Goal: Task Accomplishment & Management: Use online tool/utility

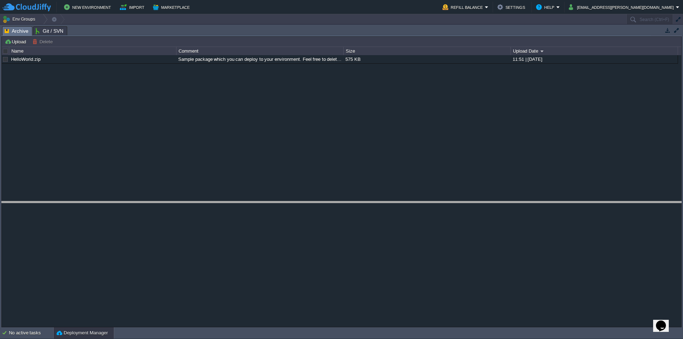
drag, startPoint x: 225, startPoint y: 27, endPoint x: 247, endPoint y: 202, distance: 176.4
click at [247, 202] on body "New Environment Import Marketplace Bonus ₹0.00 Upgrade Account Refill Balance S…" at bounding box center [341, 169] width 683 height 339
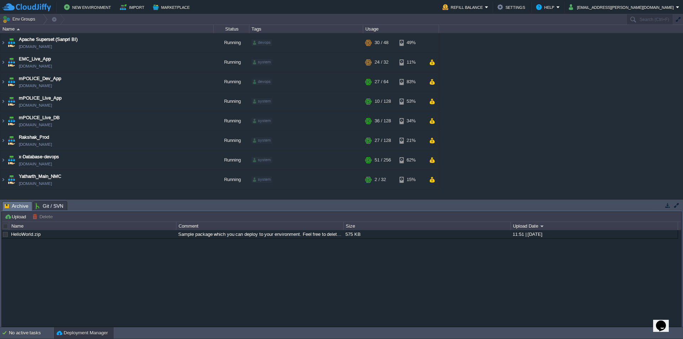
click at [292, 5] on td "New Environment Import Marketplace" at bounding box center [218, 7] width 432 height 11
click at [639, 2] on td "[EMAIL_ADDRESS][PERSON_NAME][DOMAIN_NAME]" at bounding box center [623, 7] width 115 height 11
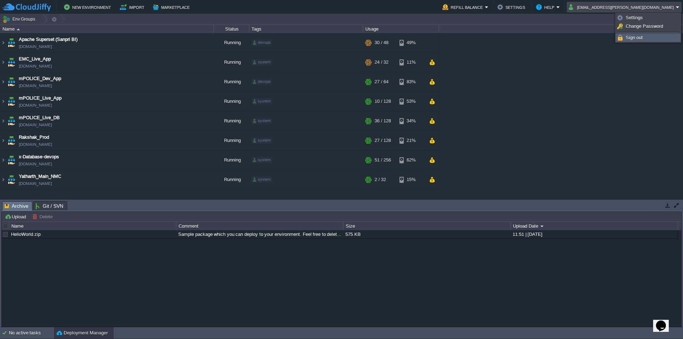
click at [639, 37] on span "Sign out" at bounding box center [633, 37] width 17 height 5
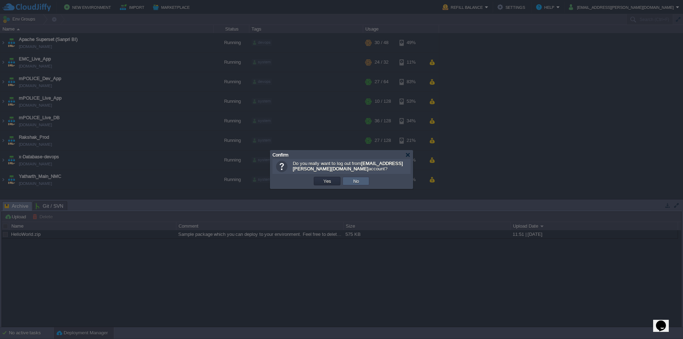
click at [334, 178] on td "Yes" at bounding box center [327, 181] width 27 height 9
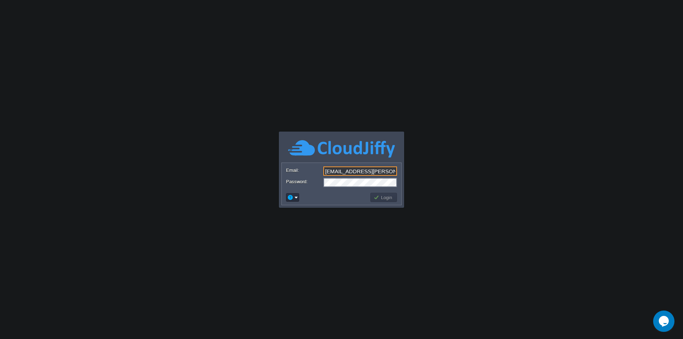
click at [384, 170] on input "[EMAIL_ADDRESS][PERSON_NAME][DOMAIN_NAME]" at bounding box center [360, 170] width 74 height 9
click at [357, 171] on input "[EMAIL_ADDRESS][PERSON_NAME][DOMAIN_NAME]" at bounding box center [360, 170] width 74 height 9
type input "[EMAIL_ADDRESS][DOMAIN_NAME]"
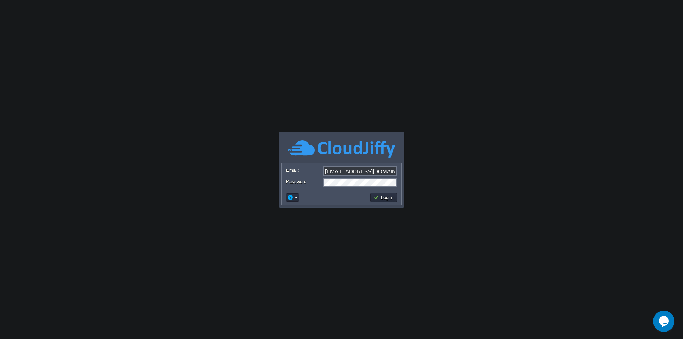
click at [389, 198] on button "Login" at bounding box center [383, 197] width 21 height 6
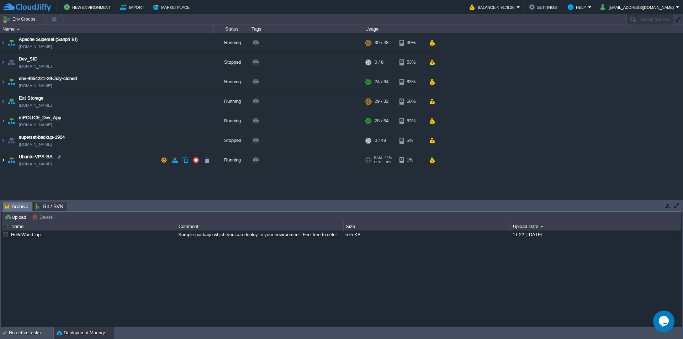
click at [3, 159] on img at bounding box center [3, 159] width 6 height 19
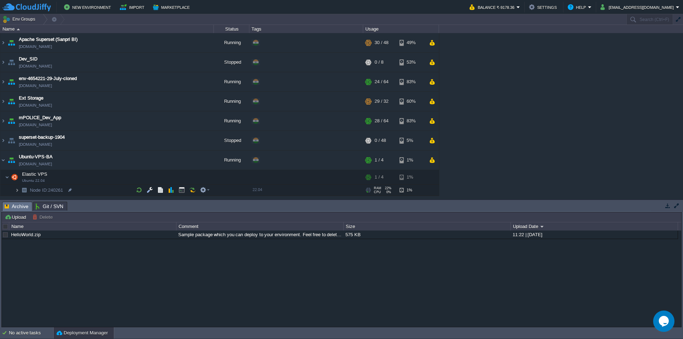
click at [17, 191] on img at bounding box center [17, 190] width 4 height 11
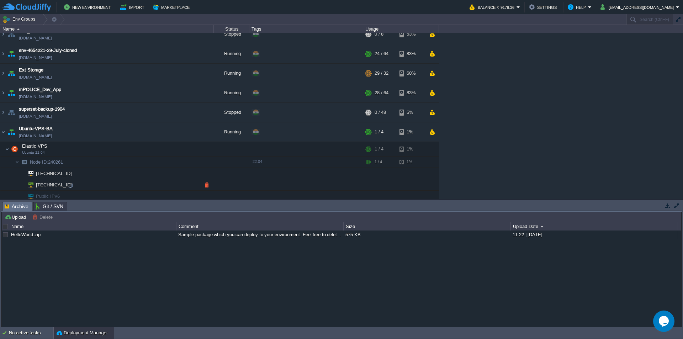
scroll to position [31, 0]
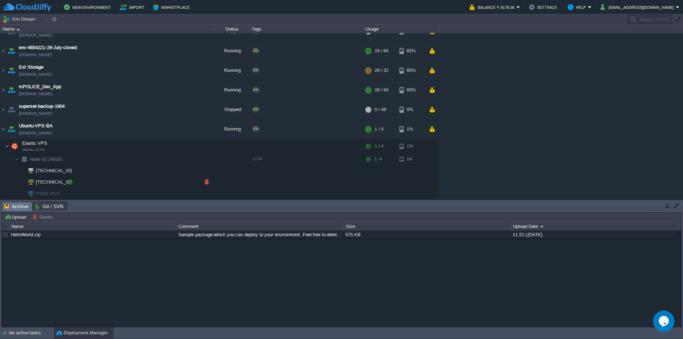
click at [69, 182] on div at bounding box center [70, 182] width 6 height 6
click at [128, 222] on div "Upload [PERSON_NAME] to ..." at bounding box center [341, 217] width 679 height 10
click at [152, 146] on button "button" at bounding box center [149, 146] width 6 height 6
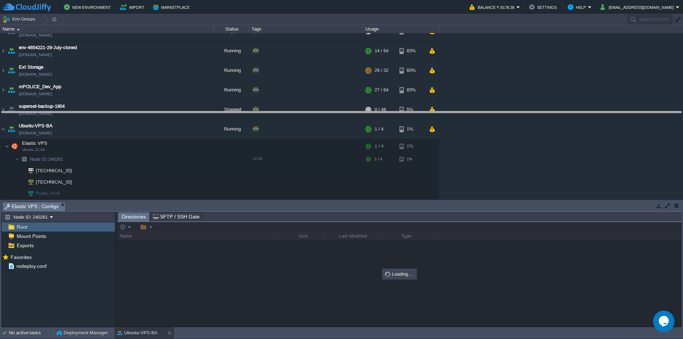
drag, startPoint x: 211, startPoint y: 211, endPoint x: 230, endPoint y: 107, distance: 105.9
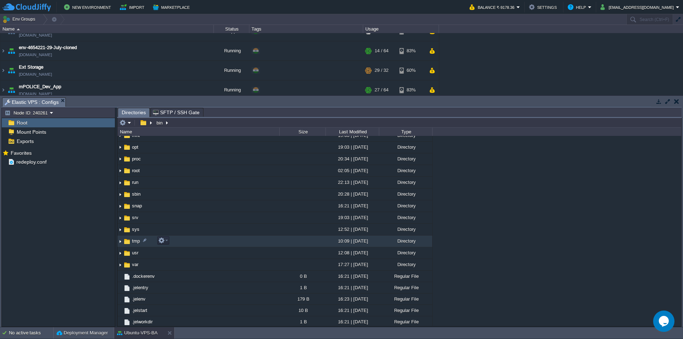
scroll to position [171, 0]
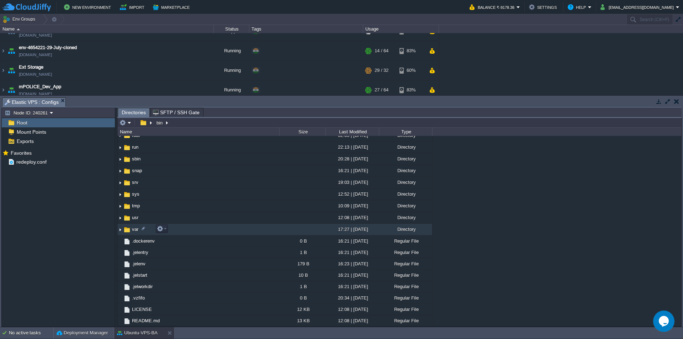
click at [133, 231] on span "var" at bounding box center [135, 229] width 9 height 6
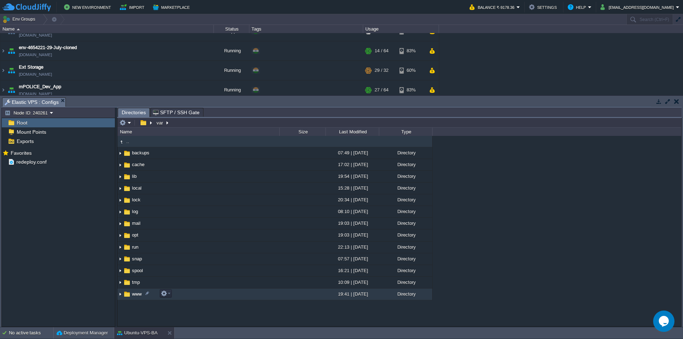
click at [133, 295] on span "www" at bounding box center [137, 294] width 12 height 6
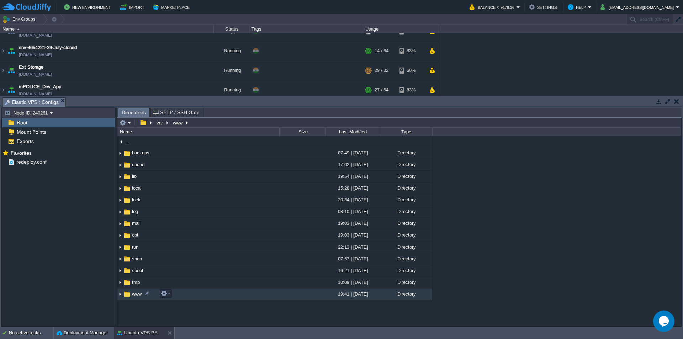
click at [133, 295] on span "www" at bounding box center [137, 294] width 12 height 6
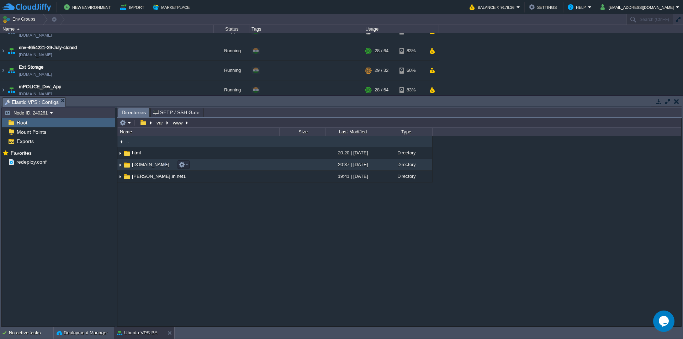
click at [139, 165] on span "[DOMAIN_NAME]" at bounding box center [150, 164] width 39 height 6
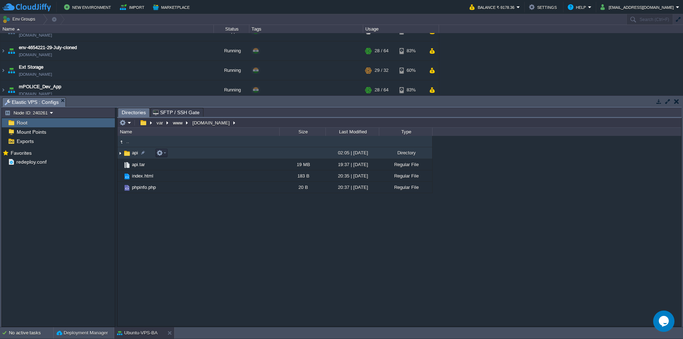
click at [134, 152] on span "api" at bounding box center [135, 153] width 8 height 6
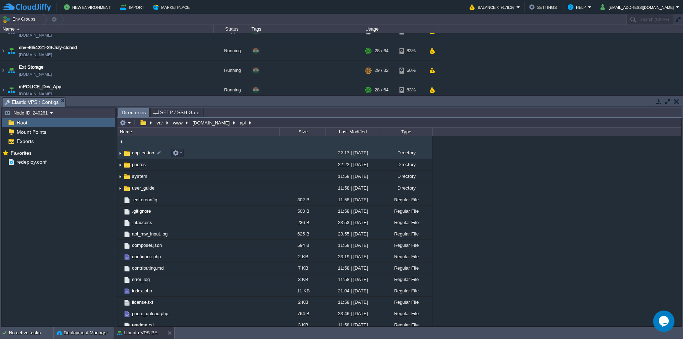
click at [144, 155] on span "application" at bounding box center [143, 153] width 24 height 6
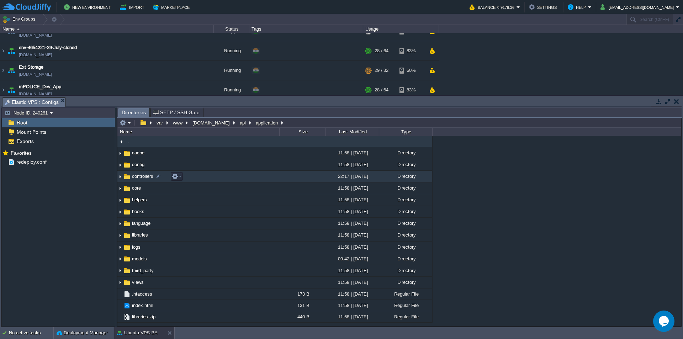
click at [145, 177] on span "controllers" at bounding box center [142, 176] width 23 height 6
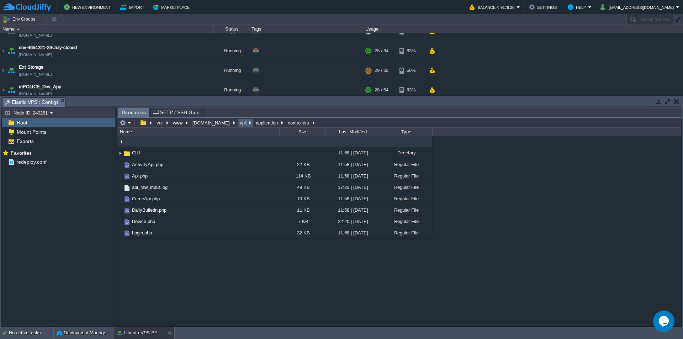
click at [239, 124] on button "api" at bounding box center [243, 122] width 9 height 6
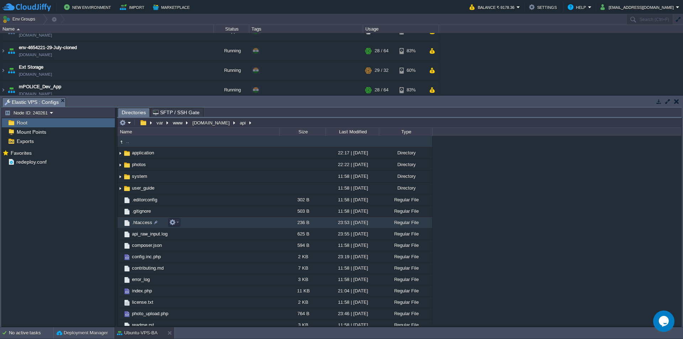
click at [139, 222] on span ".htaccess" at bounding box center [142, 222] width 22 height 6
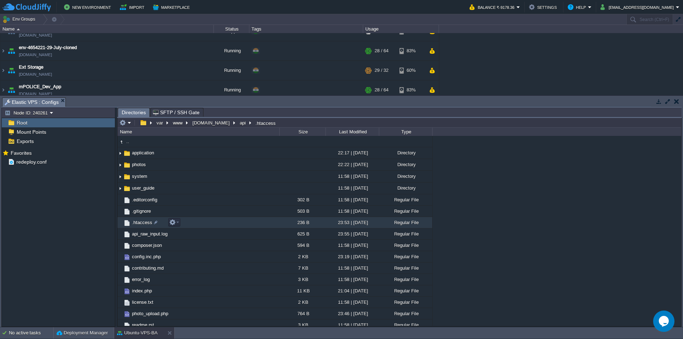
click at [139, 222] on span ".htaccess" at bounding box center [142, 222] width 22 height 6
click at [133, 112] on span "Directories" at bounding box center [134, 112] width 24 height 9
click at [166, 111] on span ".htaccess" at bounding box center [167, 112] width 28 height 9
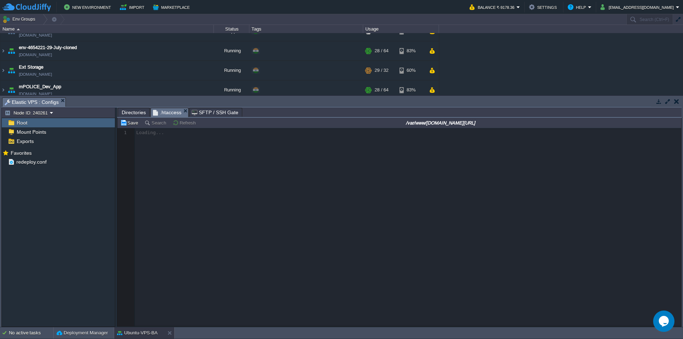
scroll to position [2, 0]
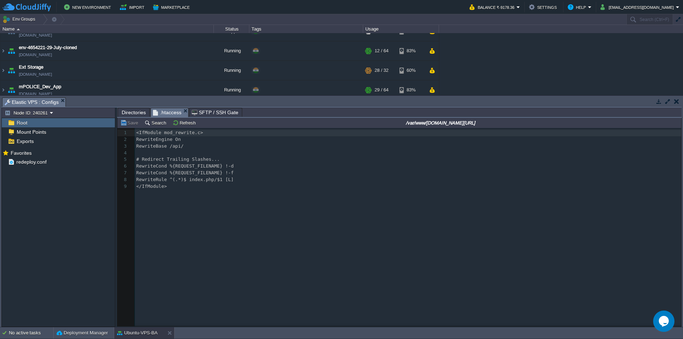
click at [135, 112] on span "Directories" at bounding box center [134, 112] width 24 height 9
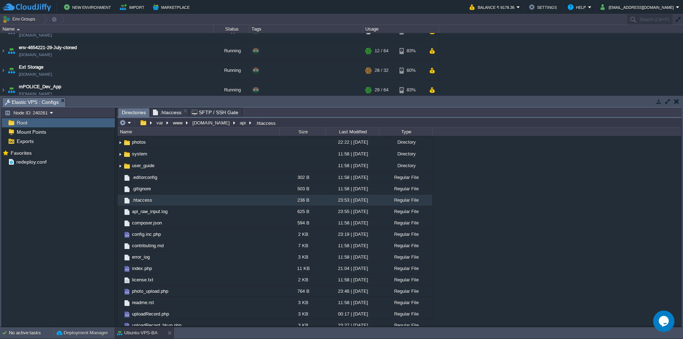
scroll to position [28, 0]
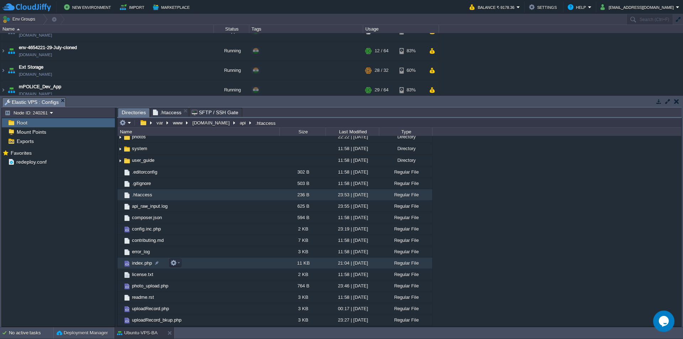
click at [142, 264] on span "index.php" at bounding box center [142, 263] width 22 height 6
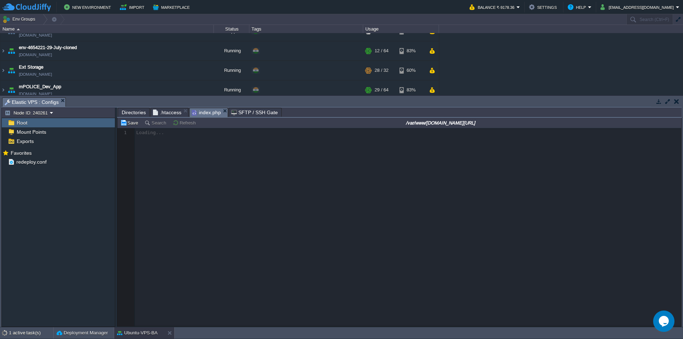
scroll to position [2, 0]
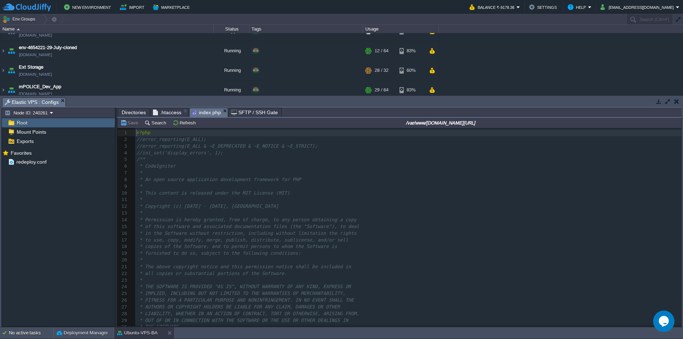
click at [131, 113] on span "Directories" at bounding box center [134, 112] width 24 height 9
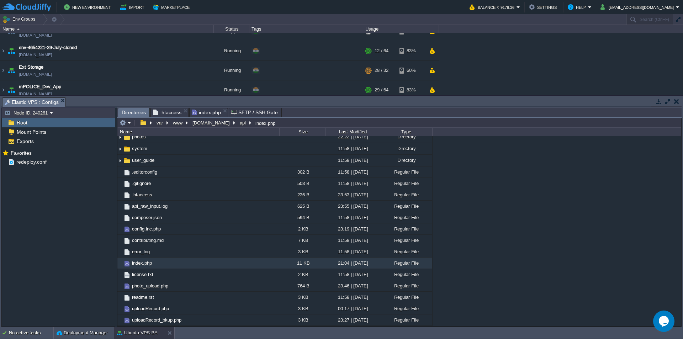
click at [206, 114] on span "index.php" at bounding box center [206, 112] width 29 height 9
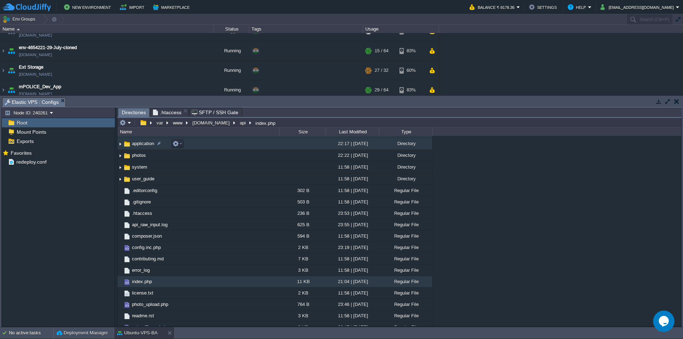
scroll to position [0, 0]
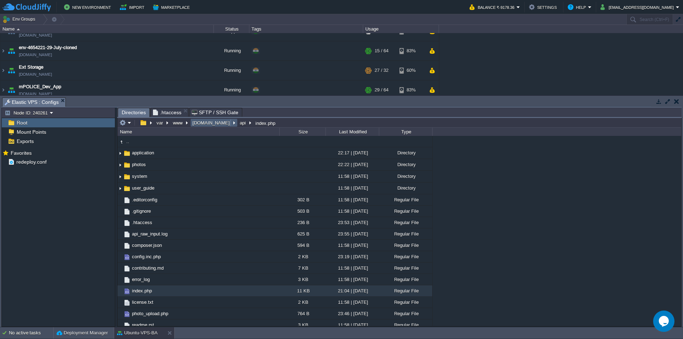
click at [212, 123] on button "[DOMAIN_NAME]" at bounding box center [211, 122] width 40 height 6
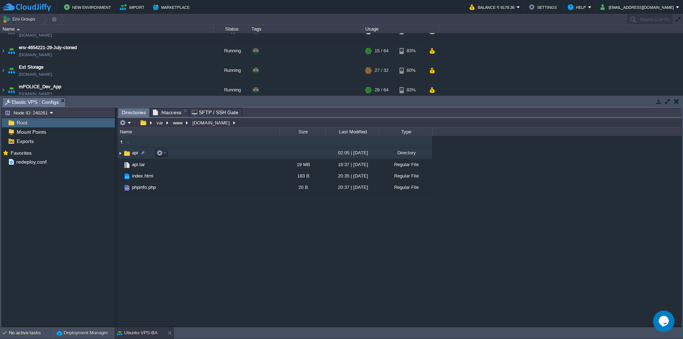
click at [132, 154] on span "api" at bounding box center [135, 153] width 8 height 6
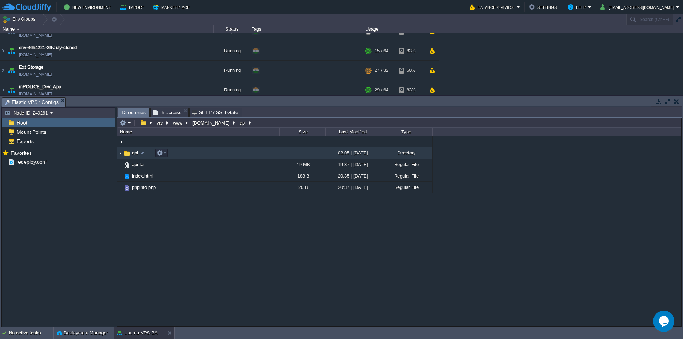
click at [132, 154] on span "api" at bounding box center [135, 153] width 8 height 6
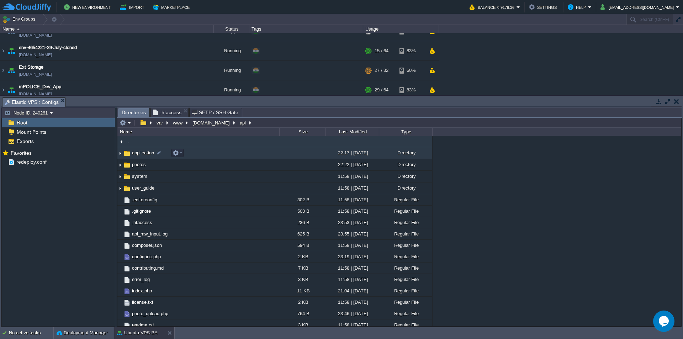
click at [143, 155] on span "application" at bounding box center [143, 153] width 24 height 6
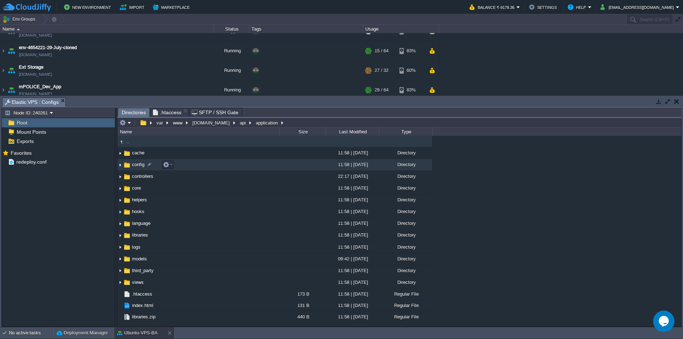
click at [139, 166] on span "config" at bounding box center [138, 164] width 15 height 6
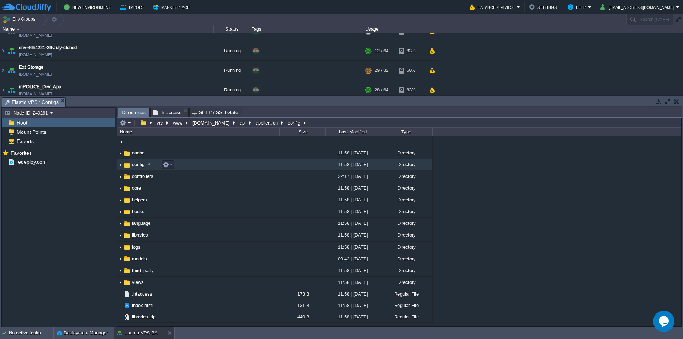
click at [139, 166] on span "config" at bounding box center [138, 164] width 15 height 6
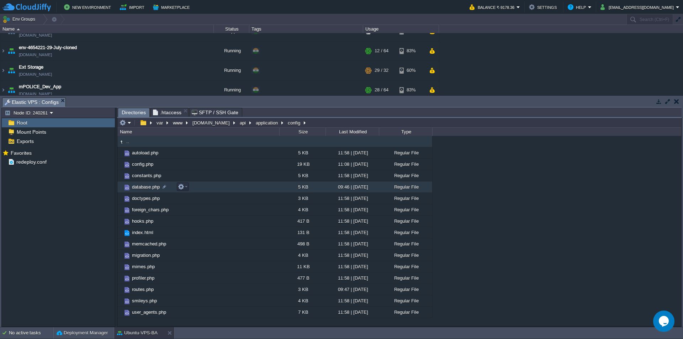
click at [145, 188] on span "database.php" at bounding box center [146, 187] width 30 height 6
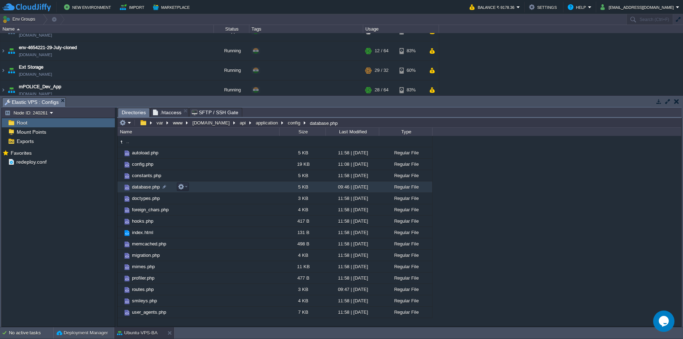
click at [144, 188] on span "database.php" at bounding box center [146, 187] width 30 height 6
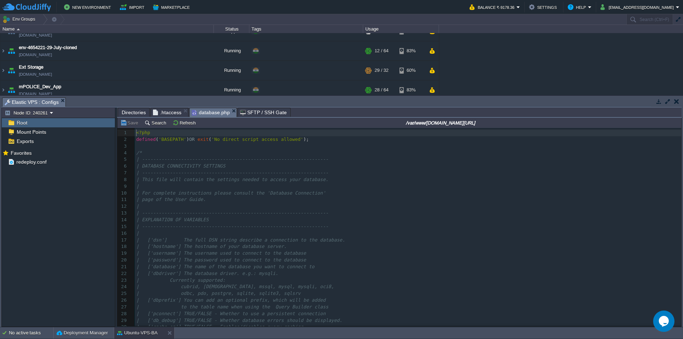
scroll to position [2, 0]
click at [235, 217] on div "95 1 <?php 2 defined ( 'BASEPATH' ) OR exit ( 'No direct script access allowed'…" at bounding box center [408, 259] width 546 height 261
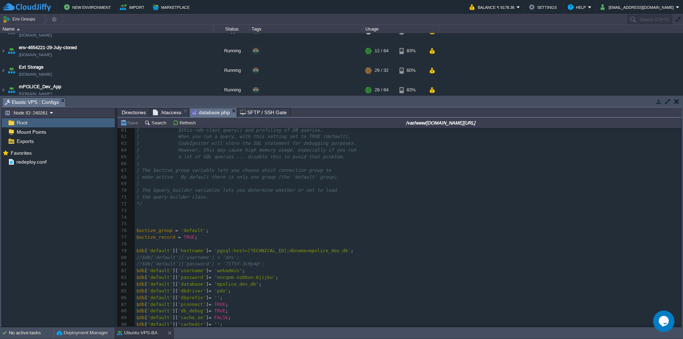
scroll to position [441, 0]
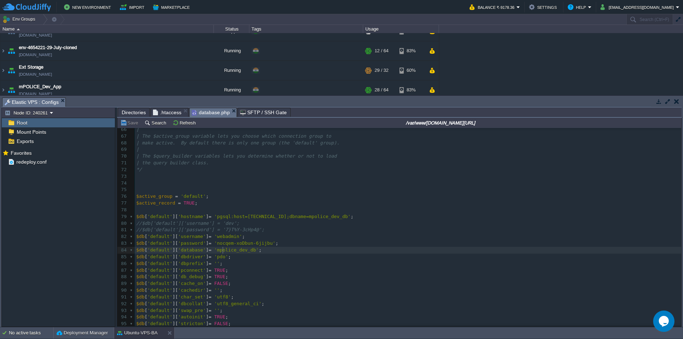
click at [222, 249] on span "'mpolice_dev_db'" at bounding box center [236, 249] width 44 height 5
type textarea "mpolice_dev_db"
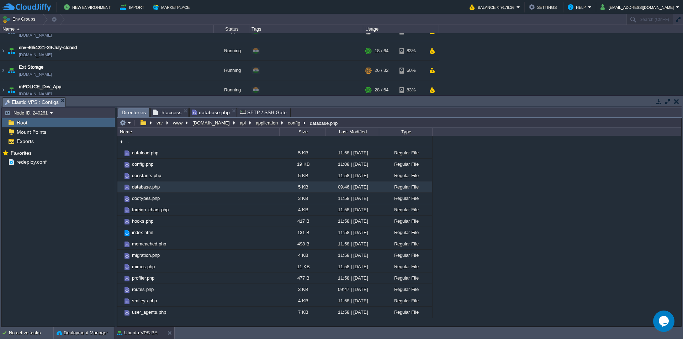
click at [133, 113] on span "Directories" at bounding box center [134, 112] width 24 height 9
click at [207, 124] on button "[DOMAIN_NAME]" at bounding box center [211, 122] width 40 height 6
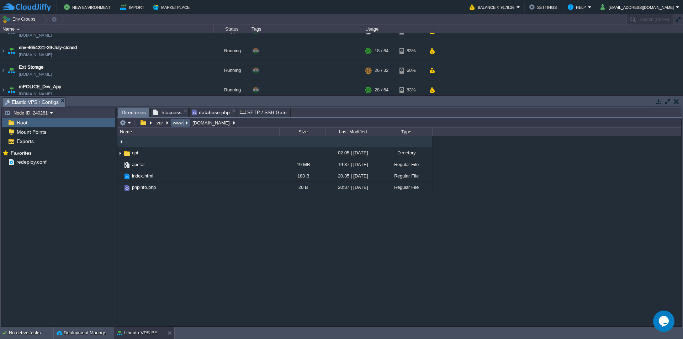
click at [178, 126] on button "www" at bounding box center [178, 122] width 12 height 6
click at [161, 125] on button "var" at bounding box center [159, 122] width 9 height 6
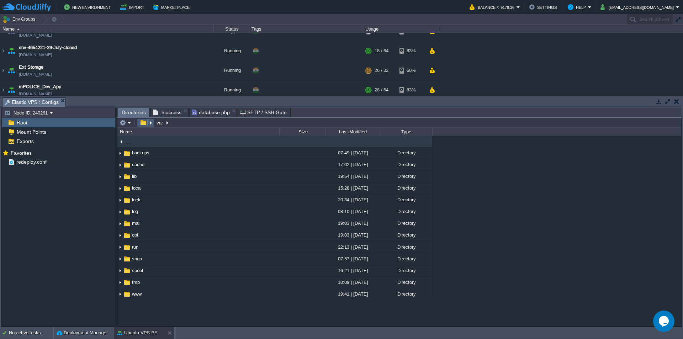
click at [144, 126] on button "button" at bounding box center [143, 122] width 10 height 6
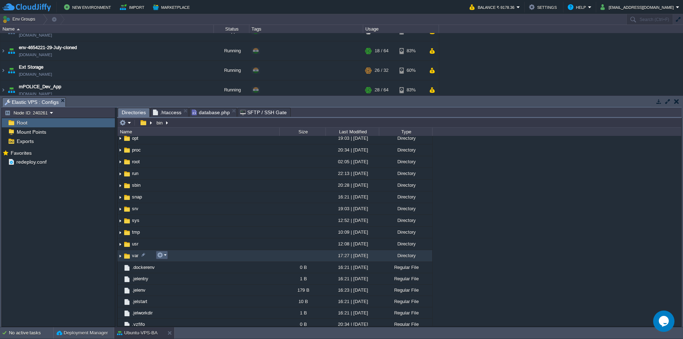
scroll to position [171, 0]
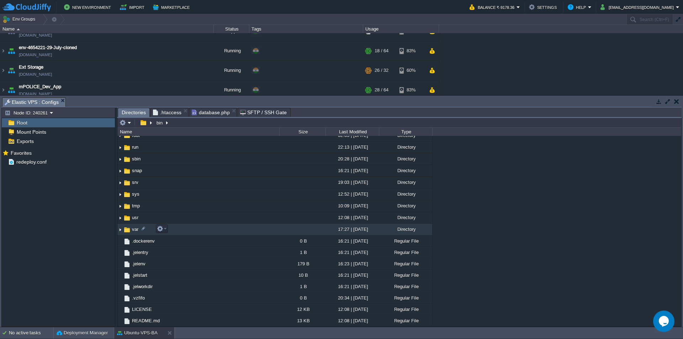
click at [134, 227] on span "var" at bounding box center [135, 229] width 9 height 6
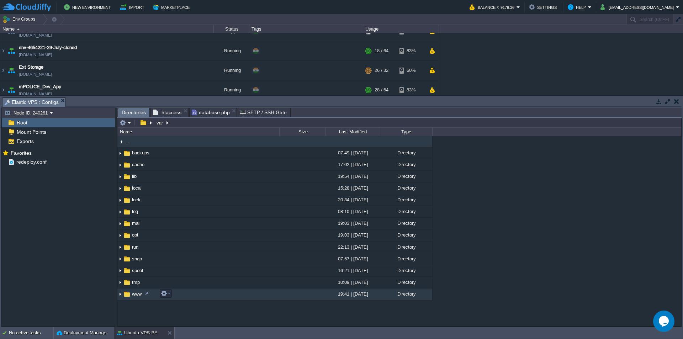
click at [134, 296] on span "www" at bounding box center [137, 294] width 12 height 6
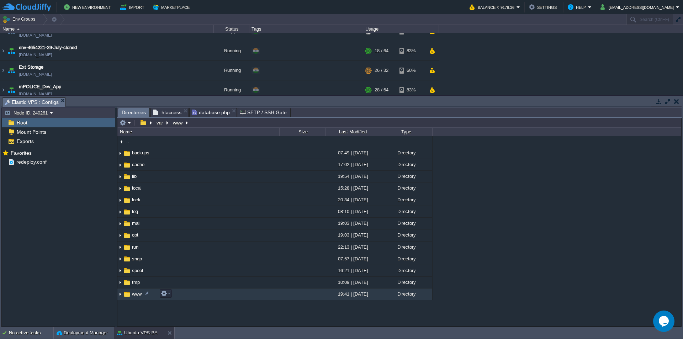
click at [134, 296] on span "www" at bounding box center [137, 294] width 12 height 6
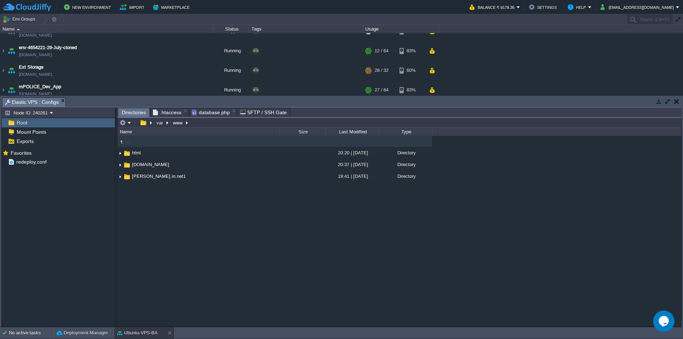
type input "/var/www"
click at [232, 126] on input "/var/www" at bounding box center [399, 123] width 564 height 10
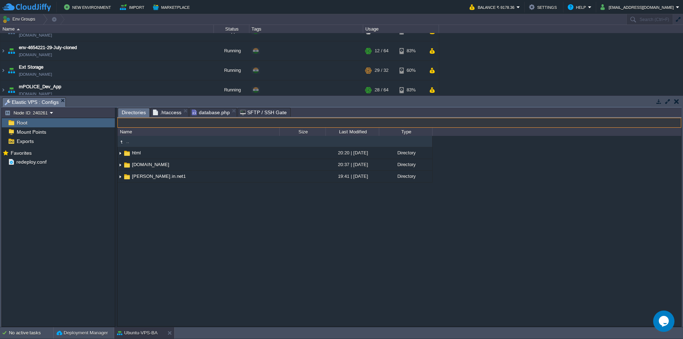
type input "/var/www"
click at [194, 223] on div ".. html 20:20 | [DATE] Directory [DOMAIN_NAME] 20:37 | [DATE] Directory sevarth…" at bounding box center [399, 231] width 564 height 190
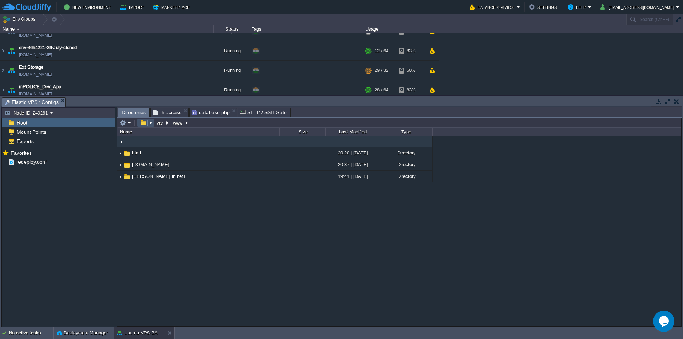
click at [144, 126] on button "button" at bounding box center [143, 122] width 10 height 6
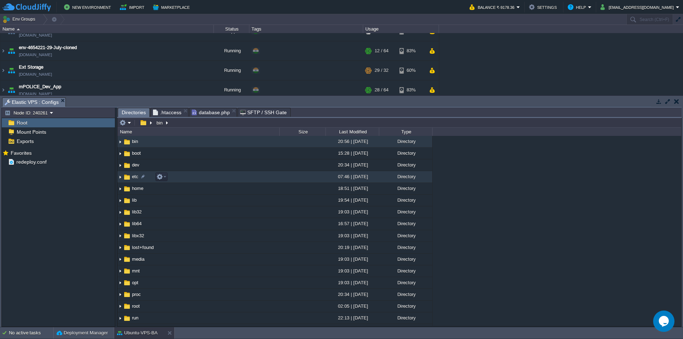
click at [134, 178] on span "etc" at bounding box center [135, 177] width 9 height 6
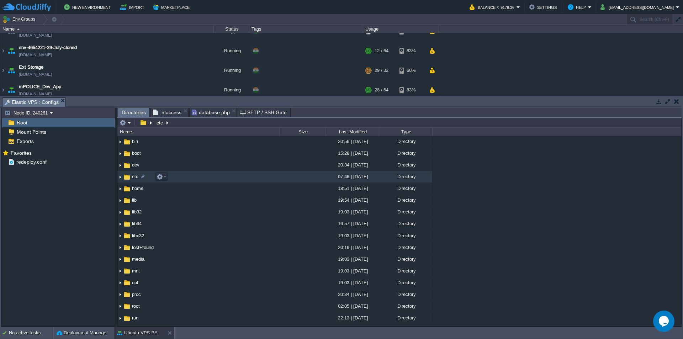
click at [134, 178] on span "etc" at bounding box center [135, 177] width 9 height 6
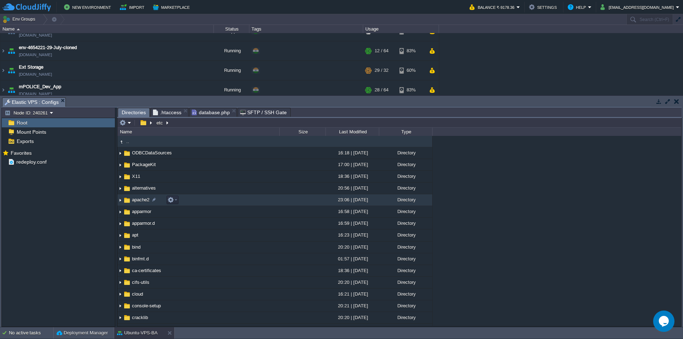
click at [140, 200] on span "apache2" at bounding box center [141, 200] width 20 height 6
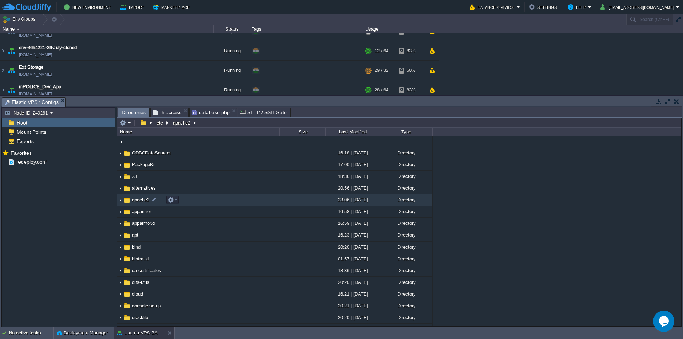
click at [140, 200] on span "apache2" at bounding box center [141, 200] width 20 height 6
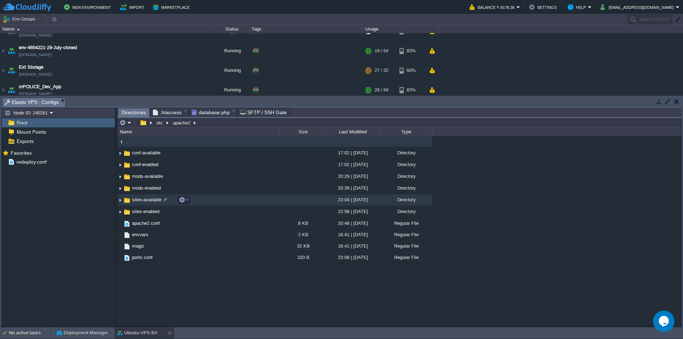
click at [149, 201] on span "sites-available" at bounding box center [147, 200] width 32 height 6
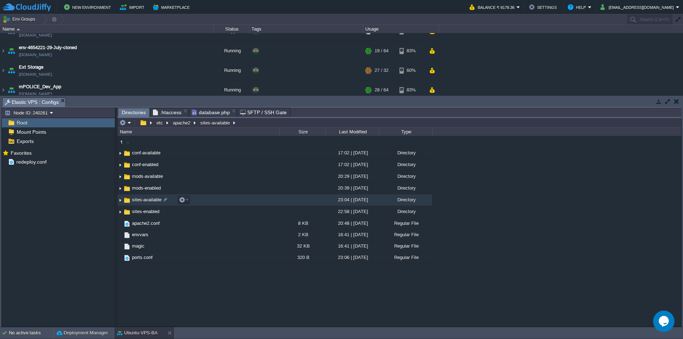
click at [149, 201] on span "sites-available" at bounding box center [147, 200] width 32 height 6
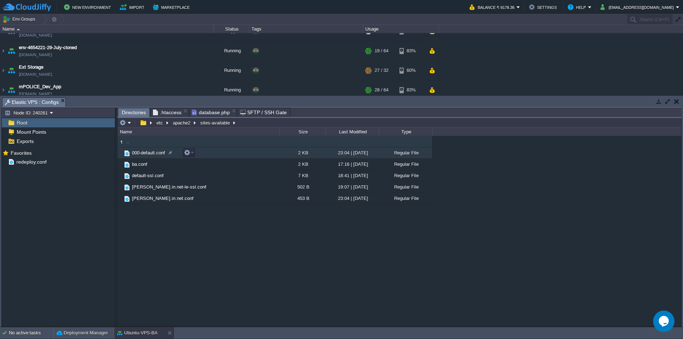
click at [153, 156] on span "000-default.conf" at bounding box center [148, 153] width 35 height 6
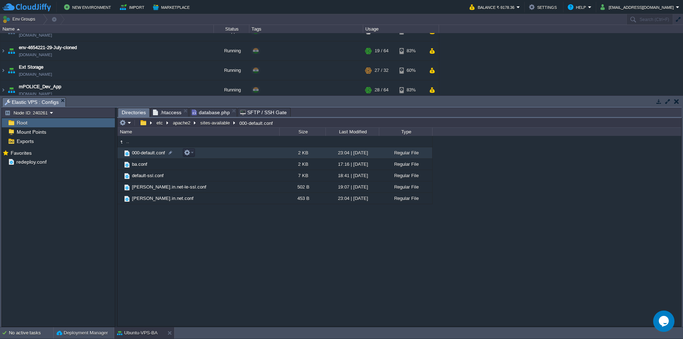
click at [153, 156] on span "000-default.conf" at bounding box center [148, 153] width 35 height 6
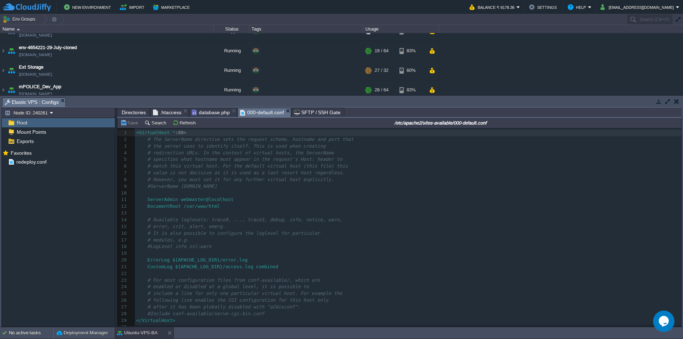
scroll to position [2, 0]
click at [274, 207] on pre "DocumentRoot /var/www/html" at bounding box center [408, 206] width 546 height 7
click at [238, 170] on div "31 1 <VirtualHost * : 80> 2 # The ServerName directive sets the request scheme,…" at bounding box center [408, 233] width 546 height 208
click at [237, 167] on span "# match this virtual host. For the default virtual host (this file) this" at bounding box center [242, 165] width 212 height 5
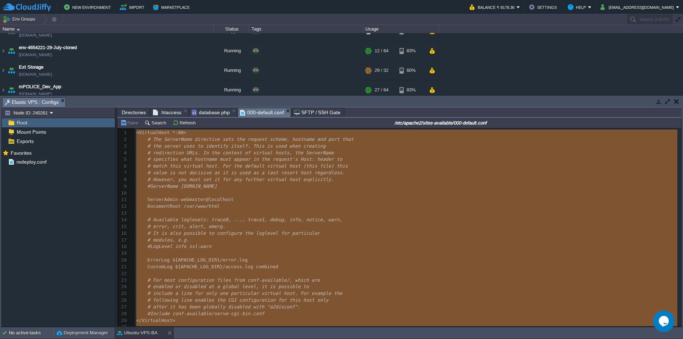
type textarea "-"
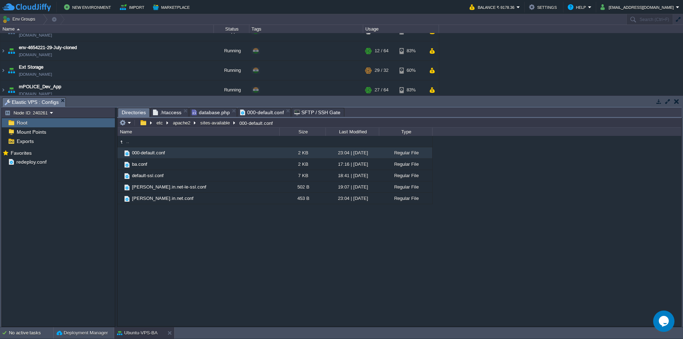
click at [131, 115] on span "Directories" at bounding box center [134, 112] width 24 height 9
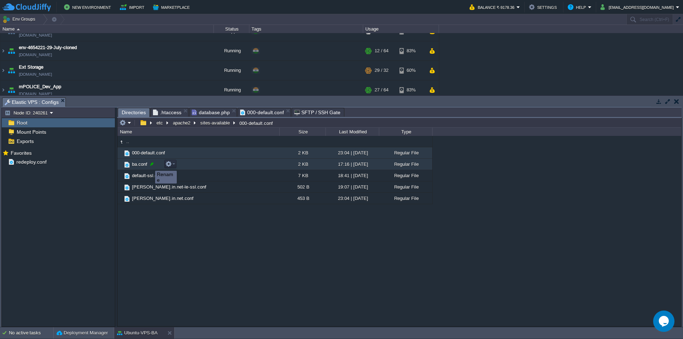
click at [150, 164] on div at bounding box center [152, 164] width 6 height 6
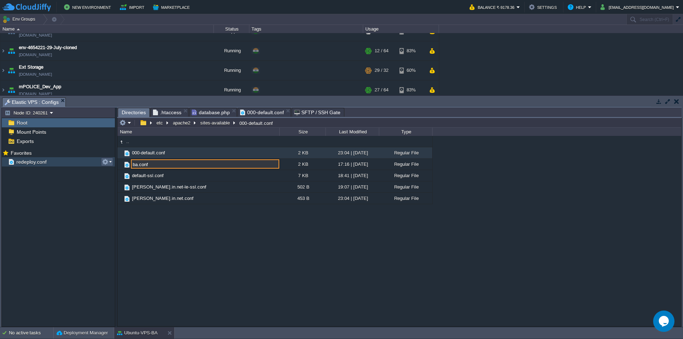
drag, startPoint x: 150, startPoint y: 165, endPoint x: 110, endPoint y: 165, distance: 40.2
click at [110, 165] on div "Node ID: 240261 Root Mount Points Exports Mark the most frequently used files a…" at bounding box center [341, 216] width 680 height 219
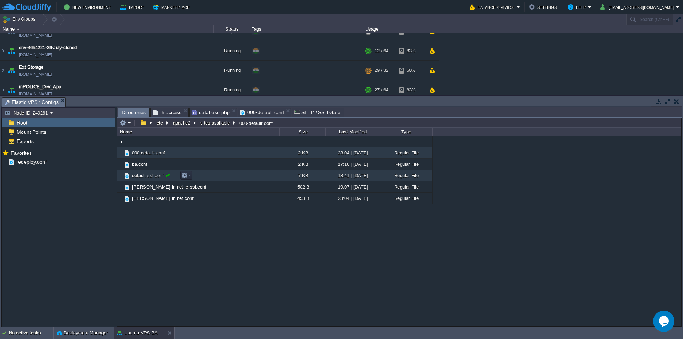
click at [167, 175] on div at bounding box center [168, 175] width 6 height 6
drag, startPoint x: 181, startPoint y: 176, endPoint x: 72, endPoint y: 172, distance: 109.6
click at [65, 172] on div "Node ID: 240261 Root Mount Points Exports Mark the most frequently used files a…" at bounding box center [341, 216] width 680 height 219
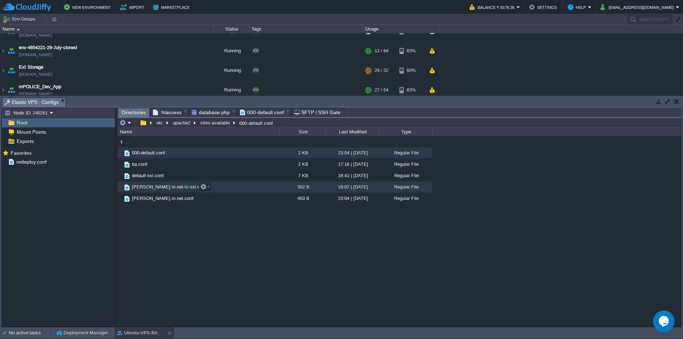
click at [184, 188] on div at bounding box center [186, 186] width 6 height 6
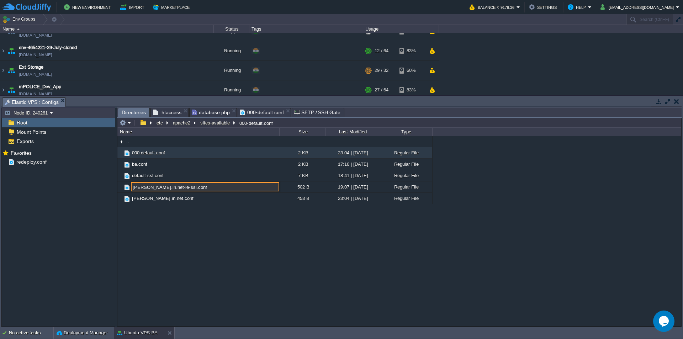
drag, startPoint x: 217, startPoint y: 187, endPoint x: 73, endPoint y: 185, distance: 144.0
click at [55, 182] on div "Node ID: 240261 Root Mount Points Exports Mark the most frequently used files a…" at bounding box center [341, 216] width 680 height 219
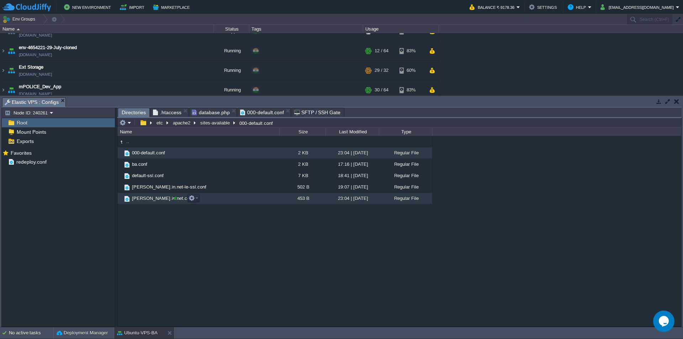
click at [175, 198] on div at bounding box center [175, 198] width 6 height 6
type input "[PERSON_NAME].in.net.conf"
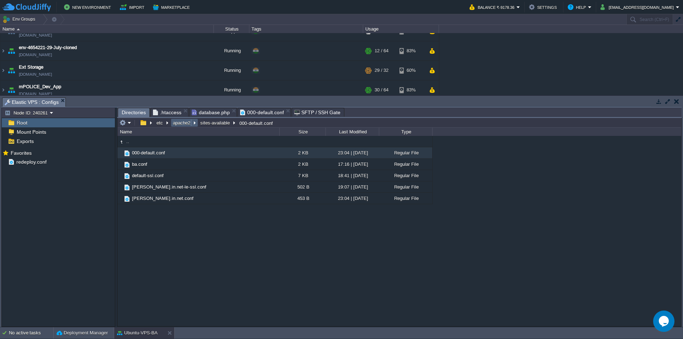
click at [183, 124] on button "apache2" at bounding box center [182, 122] width 20 height 6
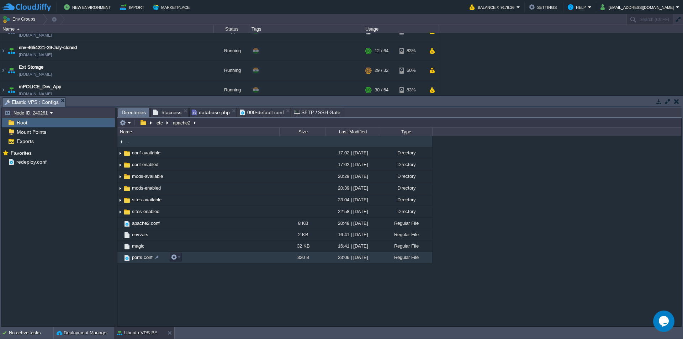
click at [142, 257] on span "ports.conf" at bounding box center [142, 257] width 23 height 6
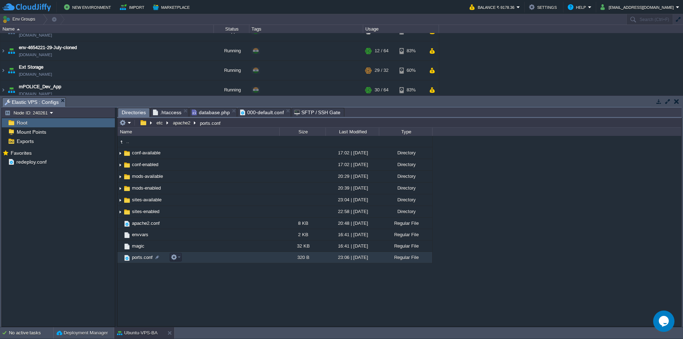
click at [142, 257] on span "ports.conf" at bounding box center [142, 257] width 23 height 6
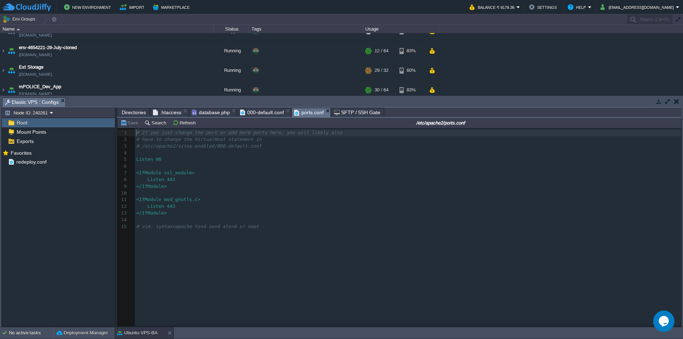
scroll to position [2, 0]
click at [169, 200] on span "<IfModule mod_gnutls.c>" at bounding box center [168, 199] width 64 height 5
click at [178, 186] on pre "</IfModule>" at bounding box center [409, 186] width 549 height 7
click at [248, 215] on pre "</IfModule>" at bounding box center [409, 213] width 549 height 7
type textarea "# If you just change the port or add more ports here, you will likely also # ha…"
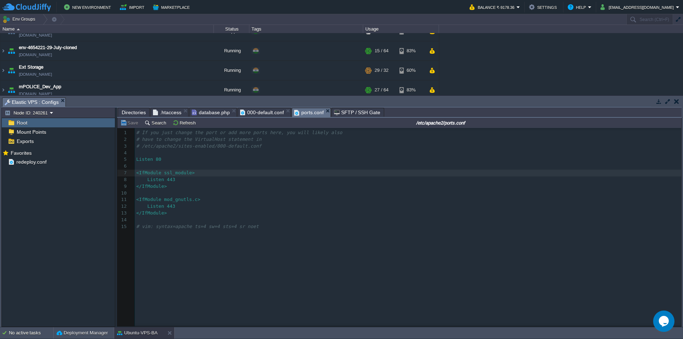
click at [163, 162] on pre "Listen 80" at bounding box center [409, 159] width 549 height 7
type textarea "#"
type textarea "Listne 8069"
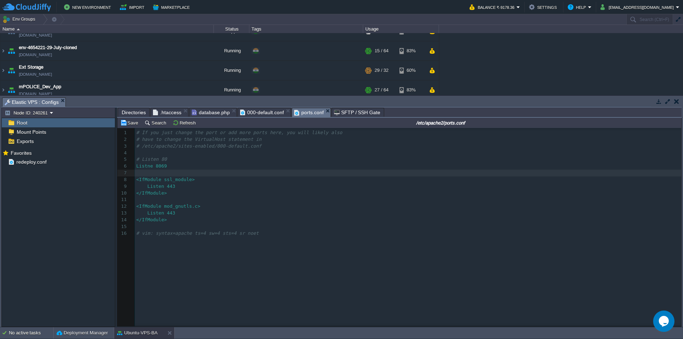
click at [323, 111] on body "New Environment Import Marketplace Bonus ₹0.00 Upgrade Account Balance ₹-9178.3…" at bounding box center [341, 169] width 683 height 339
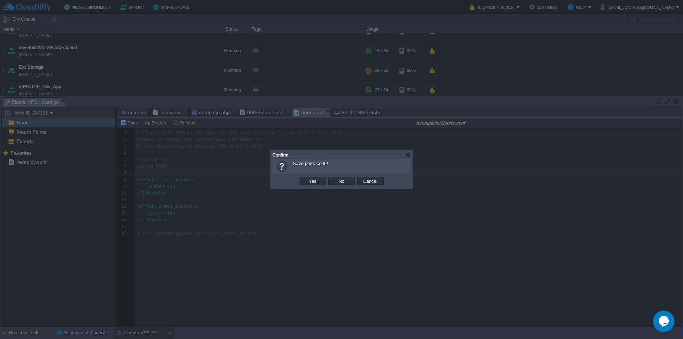
click at [316, 180] on button "Yes" at bounding box center [312, 181] width 12 height 6
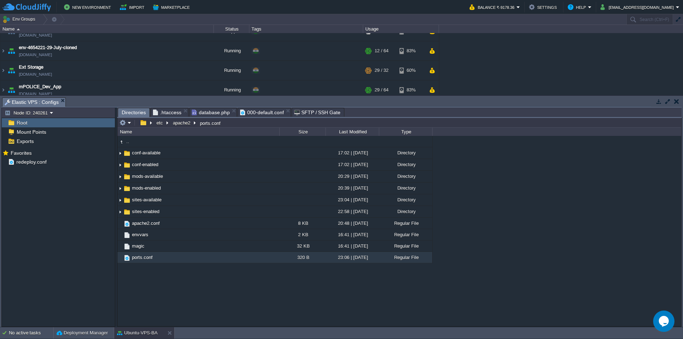
click at [212, 113] on span "database.php" at bounding box center [211, 112] width 38 height 9
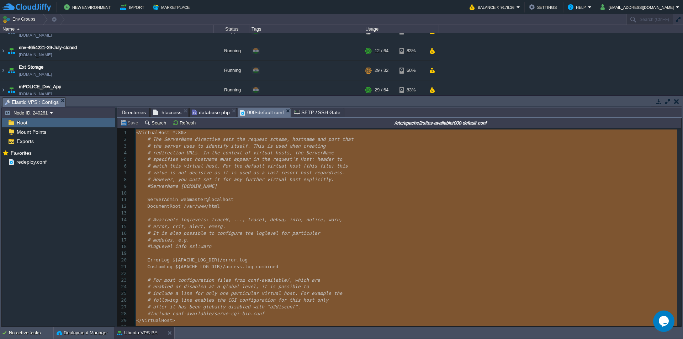
click at [259, 114] on span "000-default.conf" at bounding box center [262, 112] width 44 height 9
click at [136, 115] on span "Directories" at bounding box center [134, 112] width 24 height 9
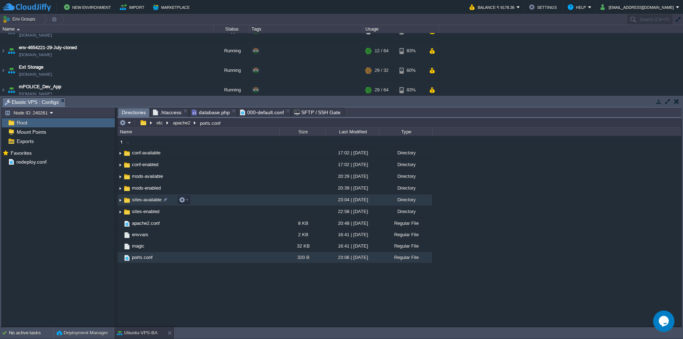
click at [142, 202] on span "sites-available" at bounding box center [147, 200] width 32 height 6
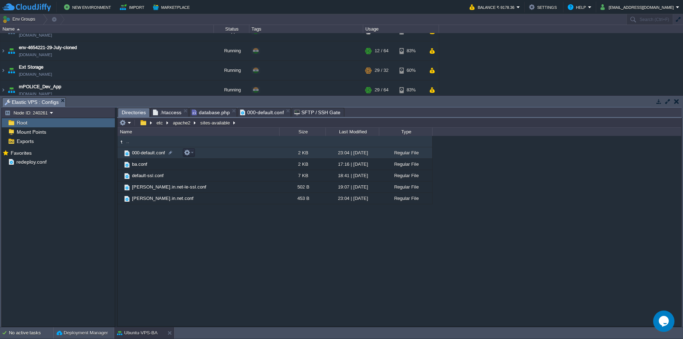
click at [146, 155] on span "000-default.conf" at bounding box center [148, 153] width 35 height 6
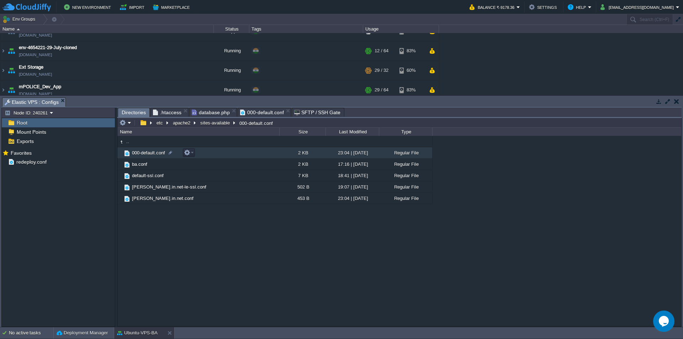
click at [146, 155] on span "000-default.conf" at bounding box center [148, 153] width 35 height 6
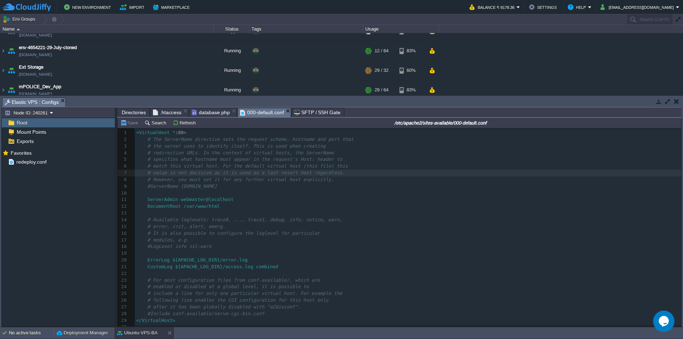
click at [185, 135] on pre "<VirtualHost * : 80>" at bounding box center [408, 132] width 546 height 7
click at [185, 149] on div "x 1 <VirtualHost * : 80> 2 # The ServerName directive sets the request scheme, …" at bounding box center [408, 233] width 546 height 208
click at [174, 143] on pre "# The ServerName directive sets the request scheme, hostname and port that" at bounding box center [408, 139] width 546 height 7
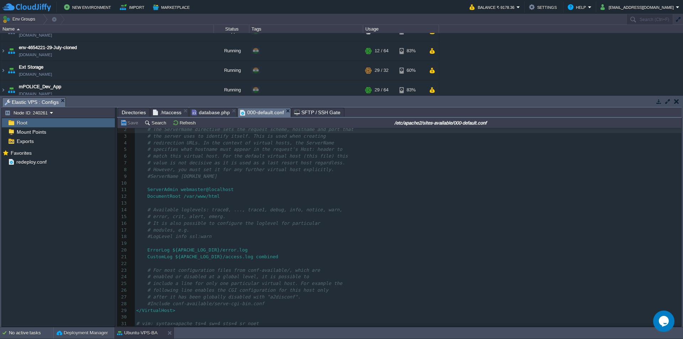
scroll to position [12, 0]
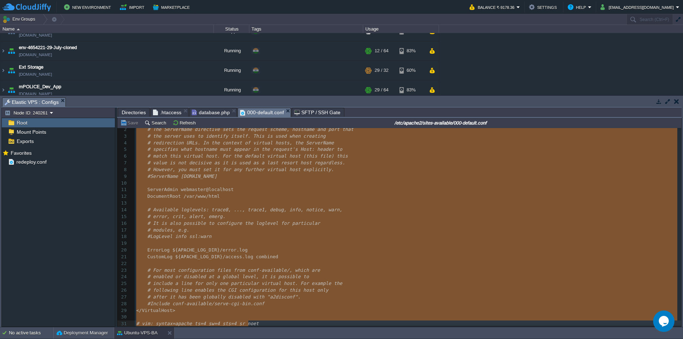
type textarea "-"
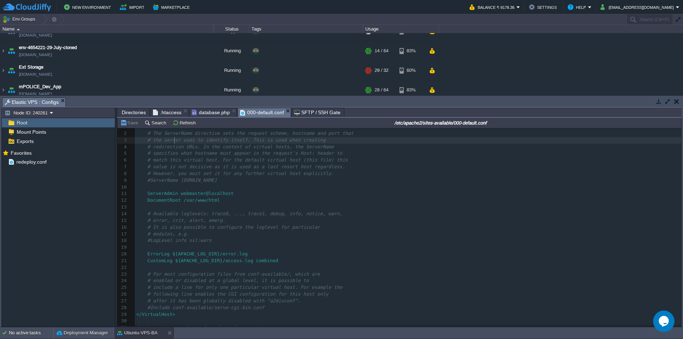
scroll to position [0, 0]
click at [181, 133] on div "x 1 <VirtualHost * : 80> 2 # The ServerName directive sets the request scheme, …" at bounding box center [408, 233] width 546 height 208
type textarea "69"
click at [260, 184] on pre "#ServerName [DOMAIN_NAME]" at bounding box center [408, 186] width 546 height 7
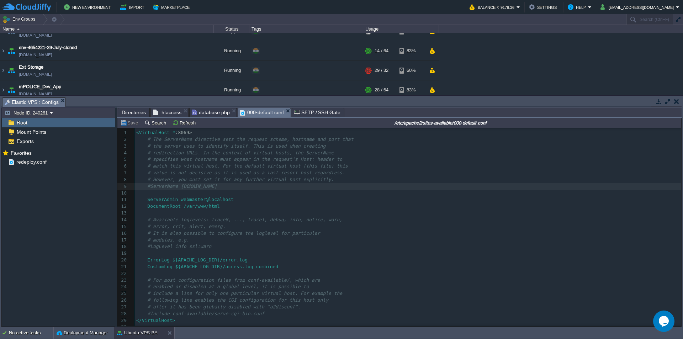
click at [132, 114] on span "Directories" at bounding box center [134, 112] width 24 height 9
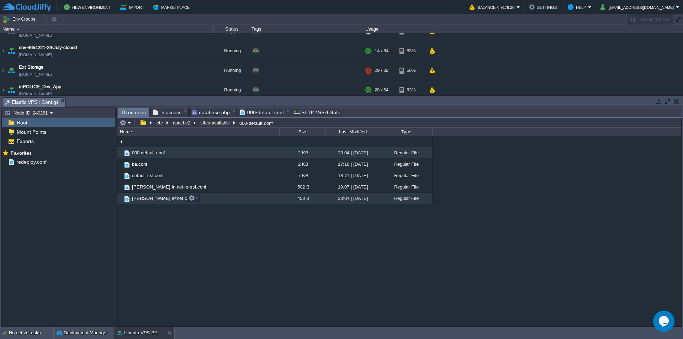
click at [152, 200] on span "[PERSON_NAME].in.net.conf" at bounding box center [163, 198] width 64 height 6
click at [152, 199] on span "[PERSON_NAME].in.net.conf" at bounding box center [163, 198] width 64 height 6
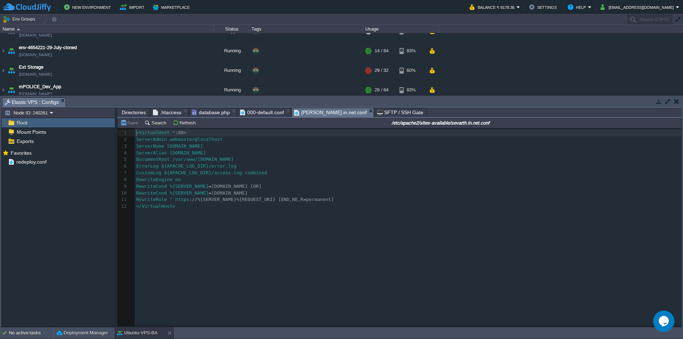
scroll to position [2, 0]
click at [197, 159] on div "12 1 <VirtualHost * : 80> 2 ServerAdmin webmaster@localhost 3 ServerName [DOMAI…" at bounding box center [409, 169] width 549 height 80
type textarea "<VirtualHost *:80> ServerAdmin webmaster@localhost ServerName [DOMAIN_NAME] Ser…"
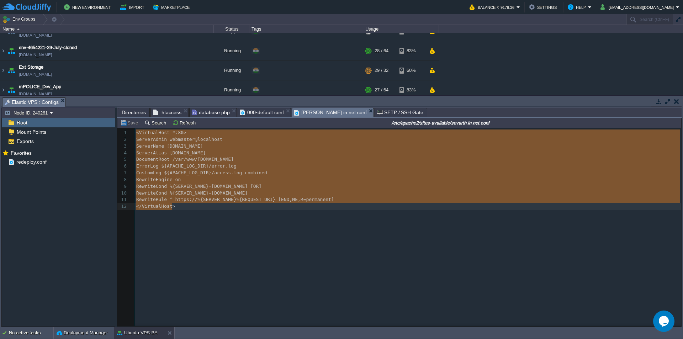
click at [135, 114] on span "Directories" at bounding box center [134, 112] width 24 height 9
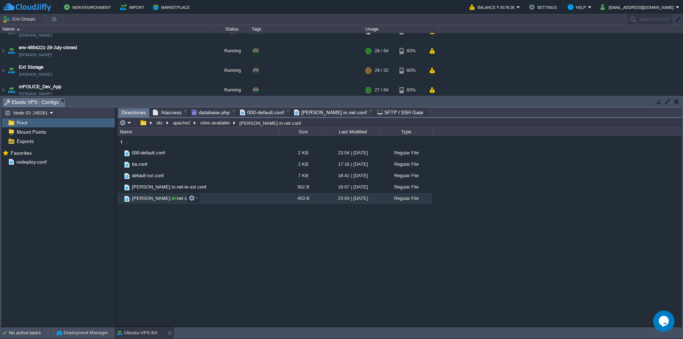
click at [175, 200] on div at bounding box center [175, 198] width 6 height 6
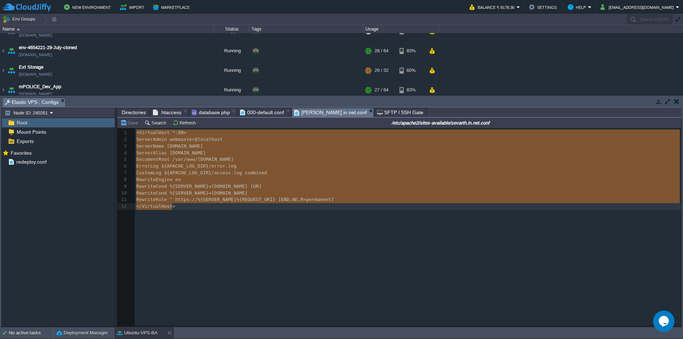
click at [316, 113] on span "[PERSON_NAME].in.net.conf" at bounding box center [330, 112] width 73 height 9
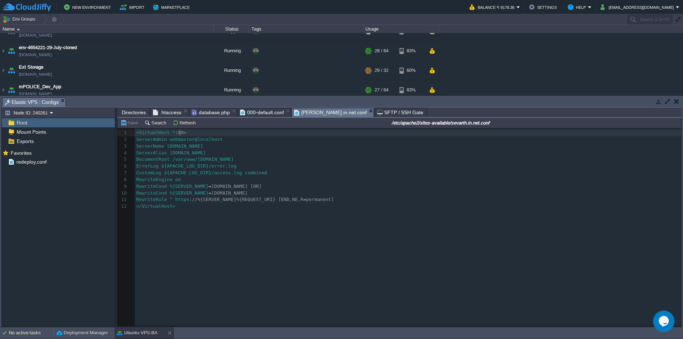
click at [180, 133] on div "x 1 <VirtualHost * : 80> 2 ServerAdmin webmaster@localhost 3 ServerName [DOMAIN…" at bounding box center [409, 169] width 549 height 80
type textarea "69"
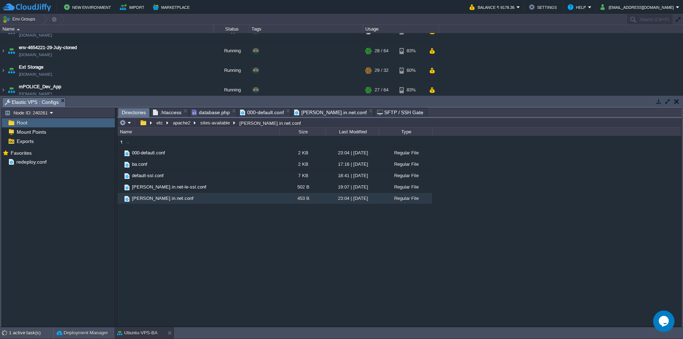
click at [129, 113] on span "Directories" at bounding box center [134, 112] width 24 height 9
click at [157, 187] on span "[PERSON_NAME].in.net-le-ssl.conf" at bounding box center [169, 187] width 76 height 6
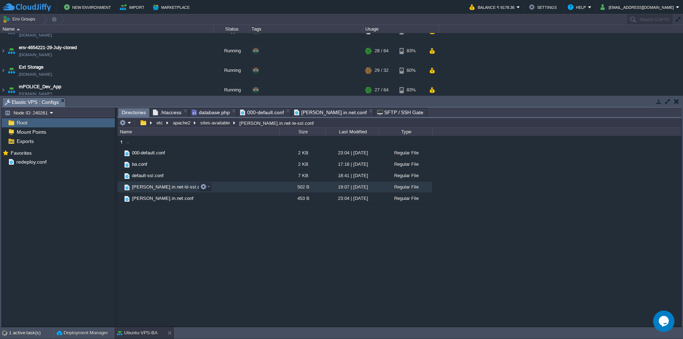
click at [157, 187] on span "[PERSON_NAME].in.net-le-ssl.conf" at bounding box center [169, 187] width 76 height 6
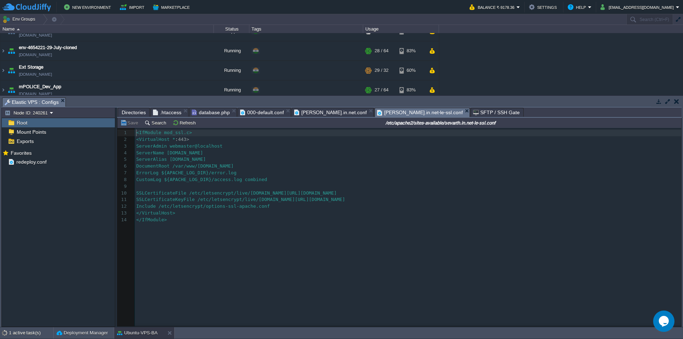
scroll to position [2, 0]
click at [195, 163] on div "14 1 <IfModule mod_ssl.c> 2 <VirtualHost * : 443> 3 ServerAdmin webmaster@local…" at bounding box center [409, 176] width 549 height 94
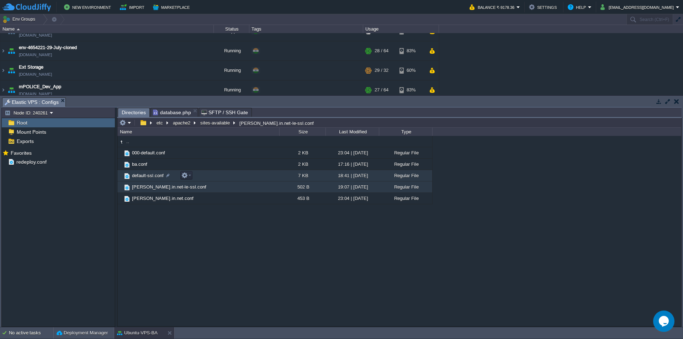
click at [151, 176] on span "default-ssl.conf" at bounding box center [148, 175] width 34 height 6
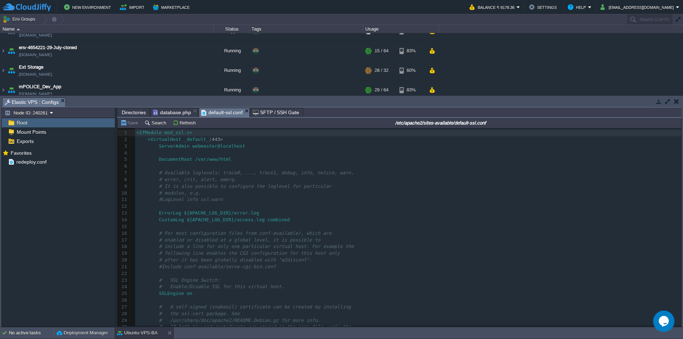
click at [239, 162] on pre "DocumentRoot /var/www/html" at bounding box center [408, 159] width 546 height 7
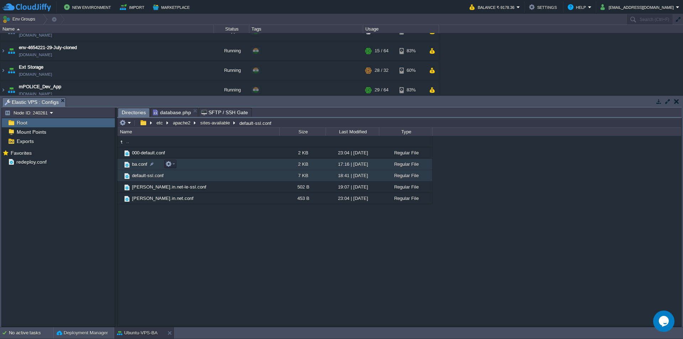
click at [136, 165] on span "ba.conf" at bounding box center [139, 164] width 17 height 6
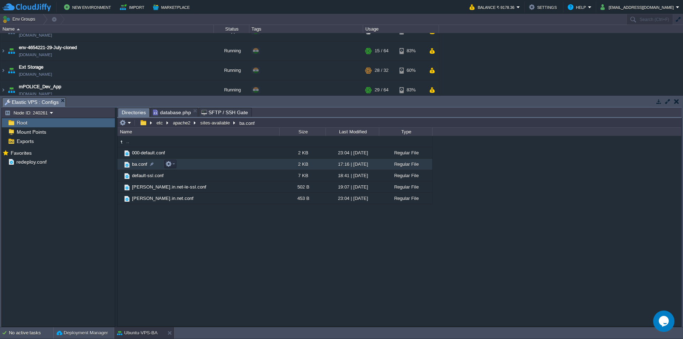
click at [136, 165] on span "ba.conf" at bounding box center [139, 164] width 17 height 6
click at [131, 113] on span "Directories" at bounding box center [134, 112] width 24 height 9
click at [209, 112] on span "ba.conf" at bounding box center [213, 112] width 24 height 9
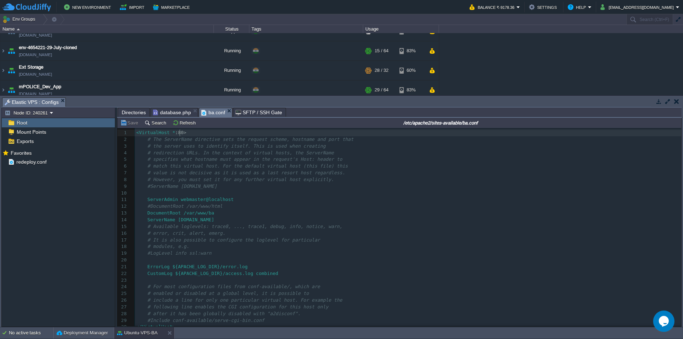
click at [179, 134] on span "80>" at bounding box center [182, 132] width 8 height 5
type textarea "69"
click at [239, 168] on div "xxxxxxxxxx 1 <VirtualHost * : 8069> 2 # The ServerName directive sets the reque…" at bounding box center [408, 236] width 546 height 214
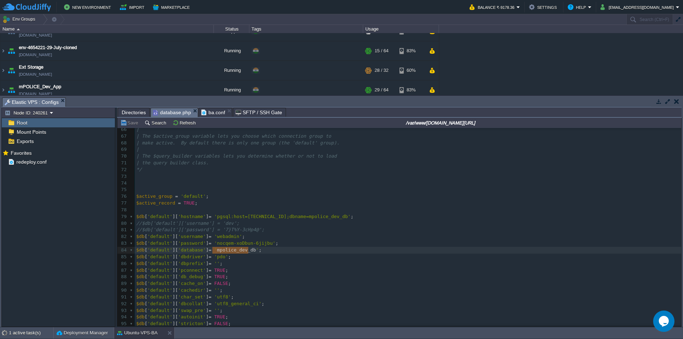
click at [170, 113] on span "database.php" at bounding box center [172, 112] width 38 height 9
click at [258, 207] on pre at bounding box center [408, 210] width 546 height 7
click at [233, 247] on div "x | ------------------------------------------------------------------- 39 | mu…" at bounding box center [408, 136] width 546 height 382
type textarea "mpolice_dev_db"
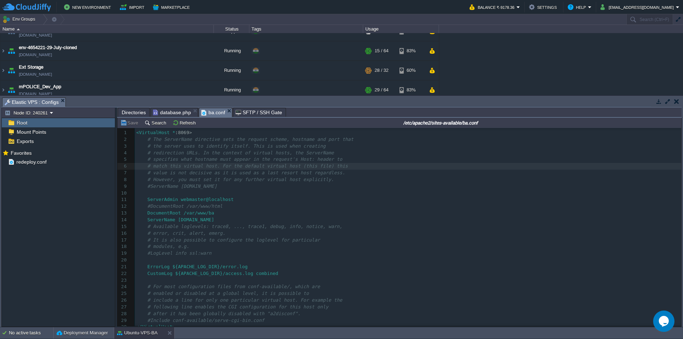
click at [209, 115] on span "ba.conf" at bounding box center [213, 112] width 24 height 9
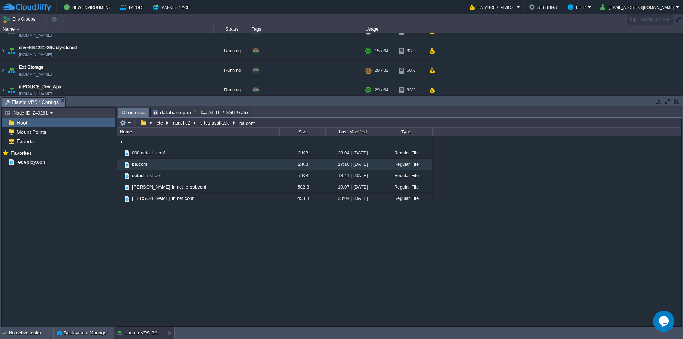
type input "/etc/apache2/sites-available/ba.conf"
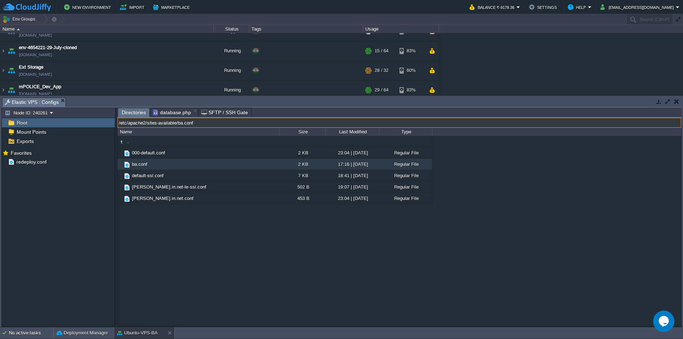
click at [270, 124] on input "/etc/apache2/sites-available/ba.conf" at bounding box center [399, 123] width 564 height 10
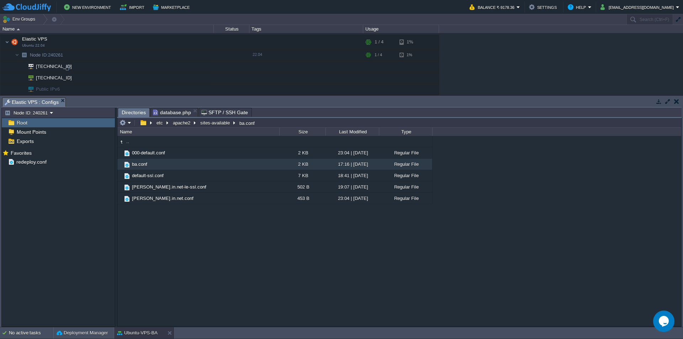
scroll to position [100, 0]
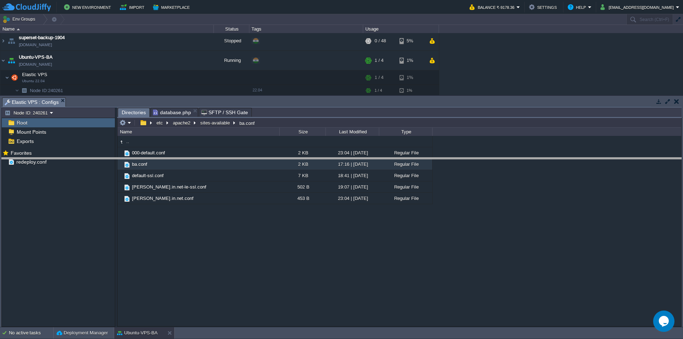
drag, startPoint x: 212, startPoint y: 107, endPoint x: 189, endPoint y: 140, distance: 40.6
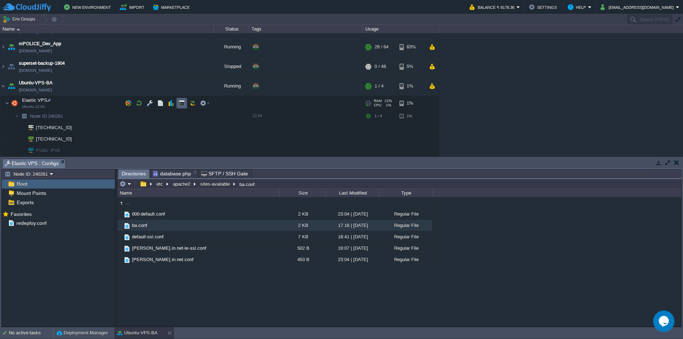
click at [184, 104] on button "button" at bounding box center [181, 103] width 6 height 6
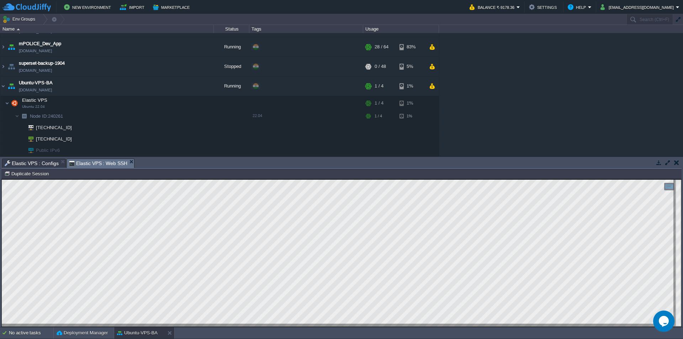
scroll to position [0, 0]
click at [2, 179] on html "Copy: Ctrl + Shift + C Paste: Ctrl + V Settings: Ctrl + Shift + Alt 0" at bounding box center [341, 179] width 679 height 0
click at [44, 164] on span "Elastic VPS : Configs" at bounding box center [32, 163] width 54 height 9
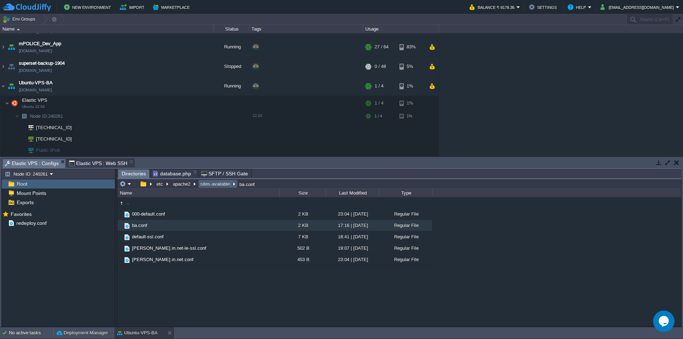
click at [207, 186] on button "sites-available" at bounding box center [215, 184] width 32 height 6
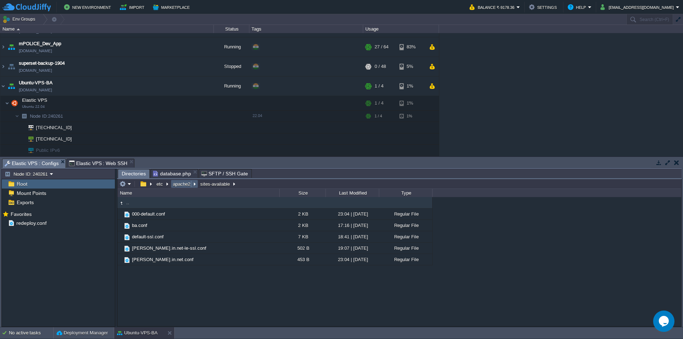
click at [180, 187] on button "apache2" at bounding box center [182, 184] width 20 height 6
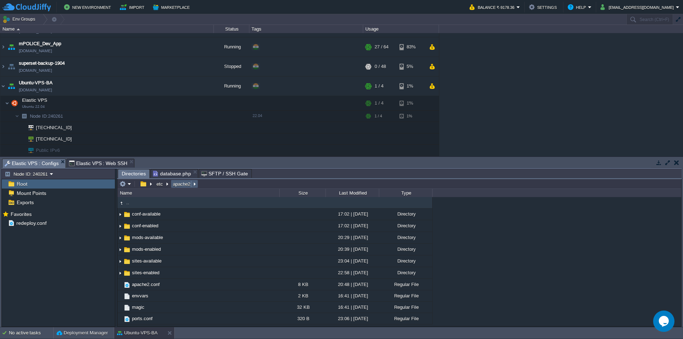
click at [182, 185] on button "apache2" at bounding box center [182, 184] width 20 height 6
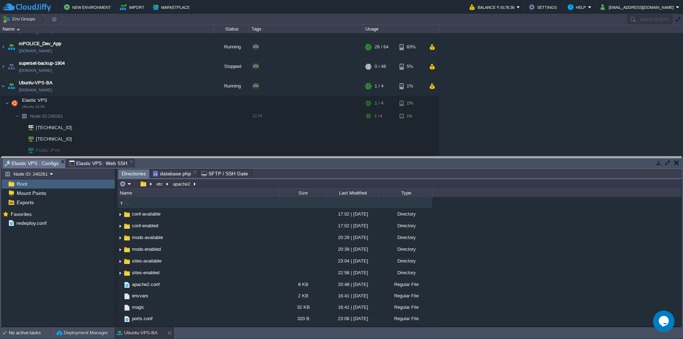
drag, startPoint x: 461, startPoint y: 168, endPoint x: 473, endPoint y: 119, distance: 50.2
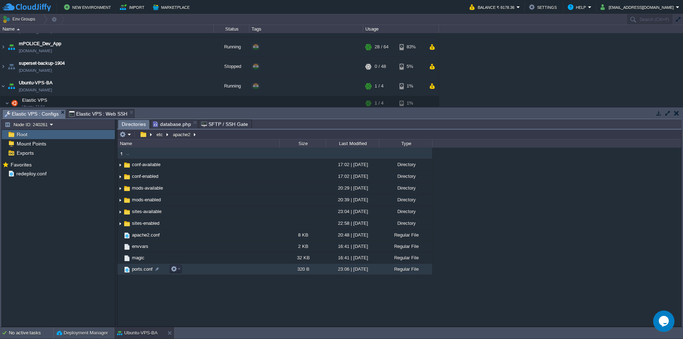
click at [136, 270] on span "ports.conf" at bounding box center [142, 269] width 23 height 6
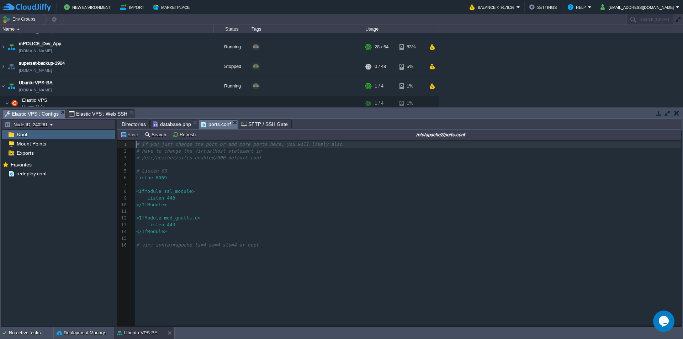
scroll to position [2, 0]
click at [150, 171] on span "# Listen 80" at bounding box center [151, 170] width 31 height 5
type textarea "Listen"
click at [146, 178] on span "Listne 8069" at bounding box center [151, 177] width 31 height 5
type textarea "Listne"
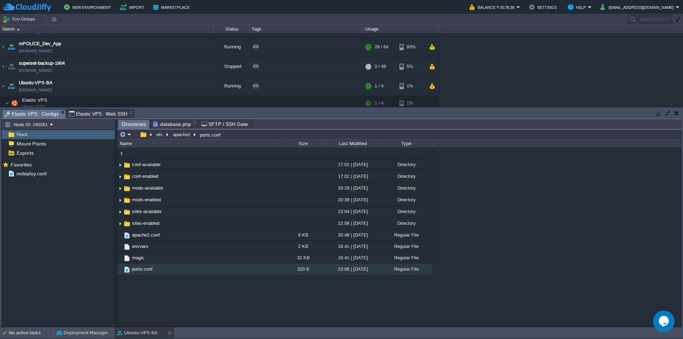
click at [98, 112] on span "Elastic VPS : Web SSH" at bounding box center [98, 114] width 59 height 9
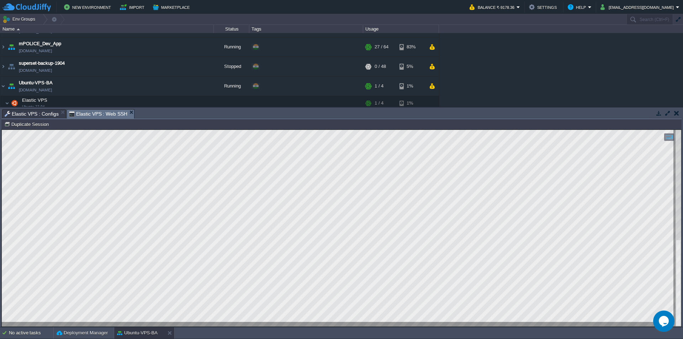
click at [2, 130] on html "Copy: Ctrl + Shift + C Paste: Ctrl + V Settings: Ctrl + Shift + Alt 0" at bounding box center [341, 130] width 679 height 0
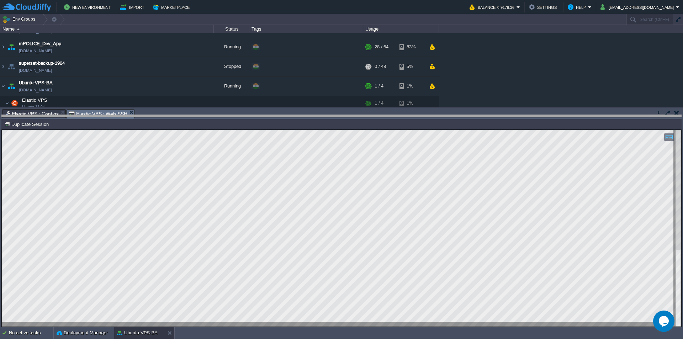
drag, startPoint x: 226, startPoint y: 117, endPoint x: 245, endPoint y: 216, distance: 100.3
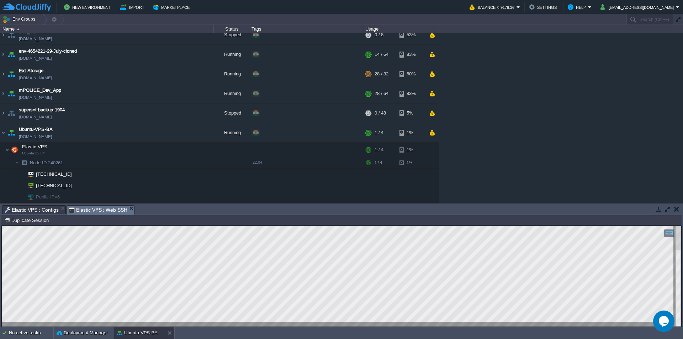
scroll to position [27, 0]
click at [164, 132] on button "button" at bounding box center [164, 132] width 6 height 6
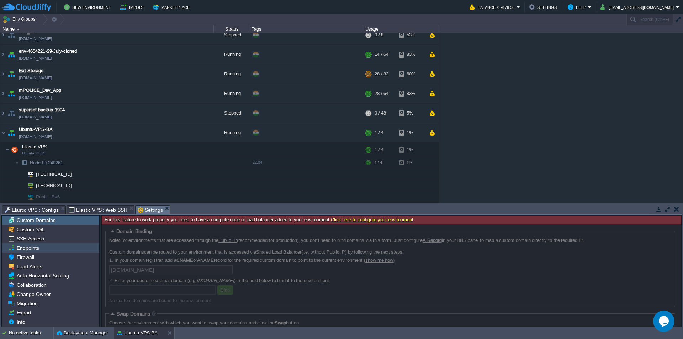
click at [36, 248] on span "Endpoints" at bounding box center [27, 248] width 25 height 6
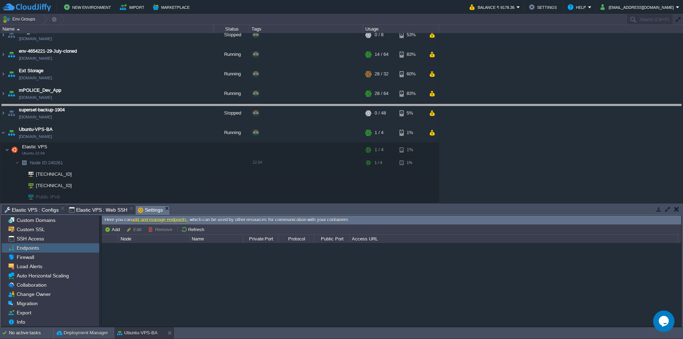
drag, startPoint x: 304, startPoint y: 214, endPoint x: 305, endPoint y: 113, distance: 101.3
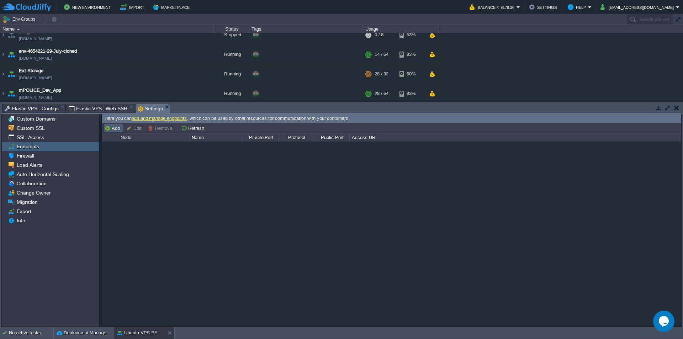
click at [117, 129] on button "Add" at bounding box center [113, 128] width 17 height 6
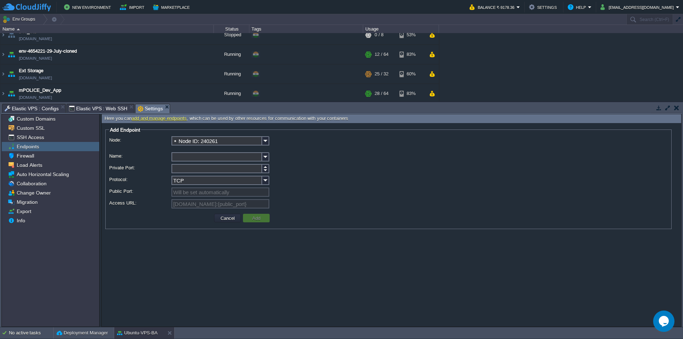
click at [195, 158] on input "Name:" at bounding box center [216, 156] width 91 height 9
click at [190, 171] on input "Private Port:" at bounding box center [216, 168] width 91 height 9
click at [178, 169] on input "Private Port:" at bounding box center [216, 168] width 91 height 9
type input "8069"
click at [190, 159] on input "Name:" at bounding box center [216, 156] width 91 height 9
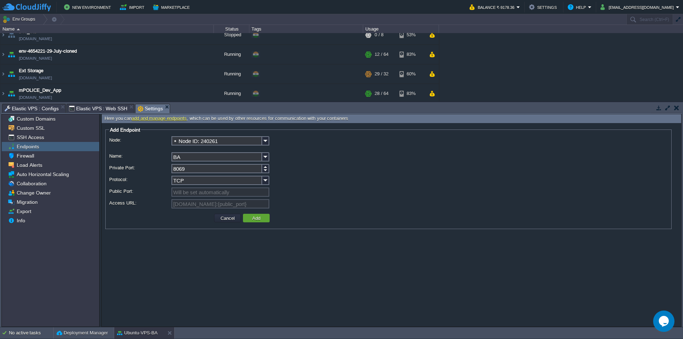
type input "BA"
click at [346, 176] on div "Node: Node ID: 240261 Name: BA Private Port: 8069 Protocol: TCP Public Port: Wi…" at bounding box center [388, 173] width 558 height 75
click at [203, 180] on input "TCP" at bounding box center [216, 180] width 91 height 9
click at [110, 129] on legend "Add Endpoint" at bounding box center [125, 130] width 32 height 6
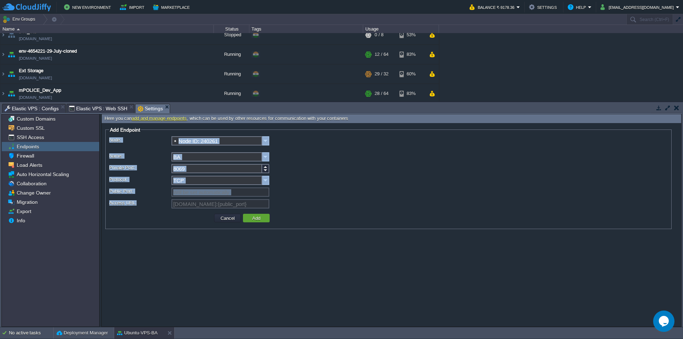
drag, startPoint x: 110, startPoint y: 142, endPoint x: 307, endPoint y: 208, distance: 207.4
click at [307, 208] on div "Node: Node ID: 240261 Name: BA Private Port: 8069 Protocol: TCP Public Port: Wi…" at bounding box center [388, 173] width 558 height 75
copy div "Node: Name: Private Port: Protocol: Public Port: Access URL:"
click at [250, 218] on button "Add" at bounding box center [256, 218] width 12 height 6
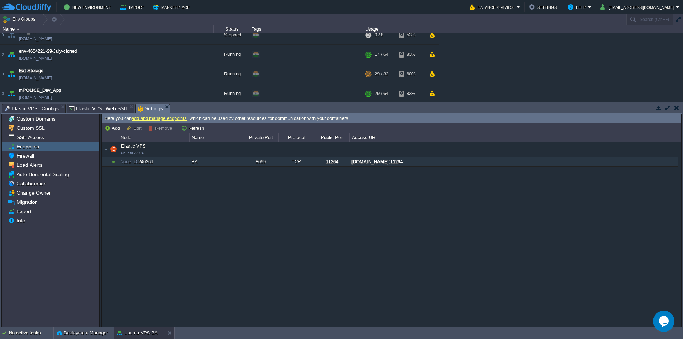
drag, startPoint x: 467, startPoint y: 162, endPoint x: 199, endPoint y: 159, distance: 267.7
click at [199, 159] on tr "Elastic VPS Ubuntu 22.04 Node ID: 240261 BA 8069 TCP 11264 [DOMAIN_NAME]:11264" at bounding box center [390, 161] width 576 height 9
click at [354, 161] on div "[DOMAIN_NAME]:11264" at bounding box center [514, 161] width 328 height 9
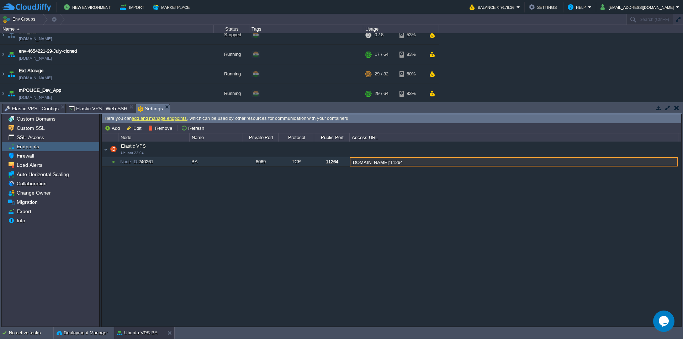
click at [354, 161] on input "[DOMAIN_NAME]:11264" at bounding box center [514, 161] width 328 height 9
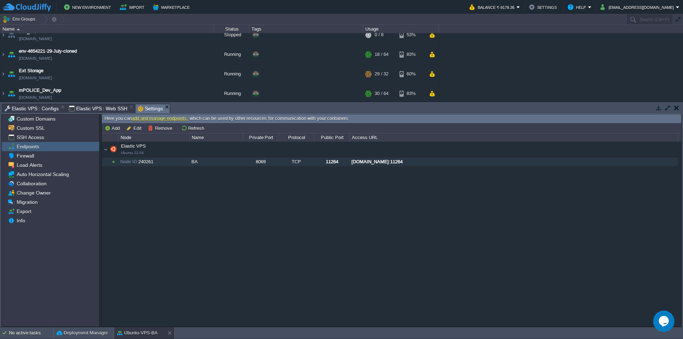
click at [162, 162] on div "Node ID: 240261" at bounding box center [153, 161] width 70 height 9
click at [137, 130] on button "Edit" at bounding box center [134, 128] width 17 height 6
type input "Node ID: 240261"
type input "BA"
type input "8069"
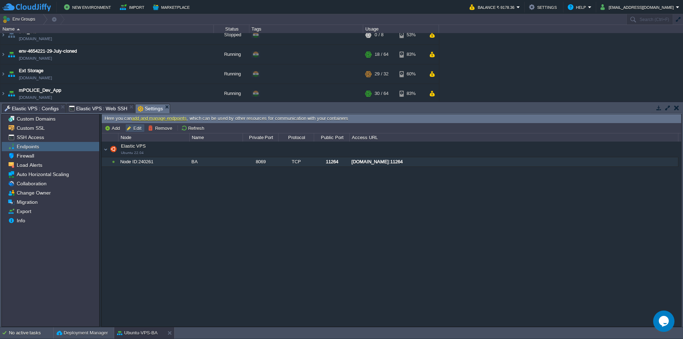
type input "TCP"
type input "11264"
type input "[DOMAIN_NAME]:{public_port}"
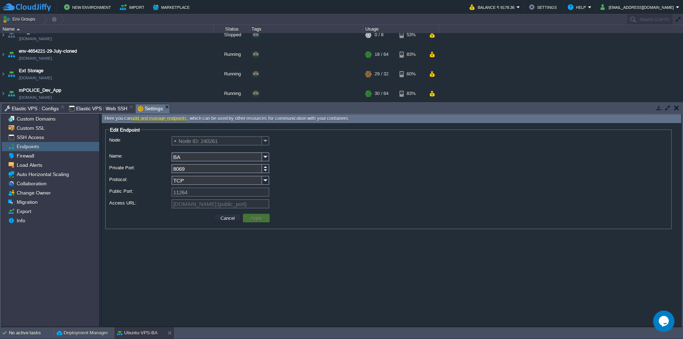
scroll to position [0, 32]
click at [292, 207] on div "[DOMAIN_NAME]:{public_port}" at bounding box center [388, 204] width 558 height 10
click at [231, 219] on button "Cancel" at bounding box center [227, 218] width 18 height 6
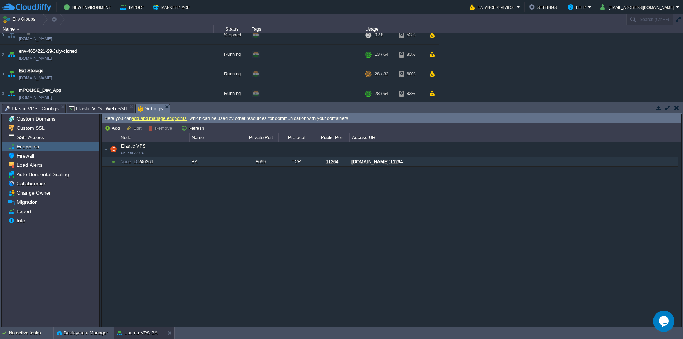
click at [404, 164] on div "[DOMAIN_NAME]:11264" at bounding box center [514, 161] width 328 height 9
click at [371, 163] on div "[DOMAIN_NAME]:11264" at bounding box center [514, 161] width 328 height 9
type input "[DOMAIN_NAME]:11264"
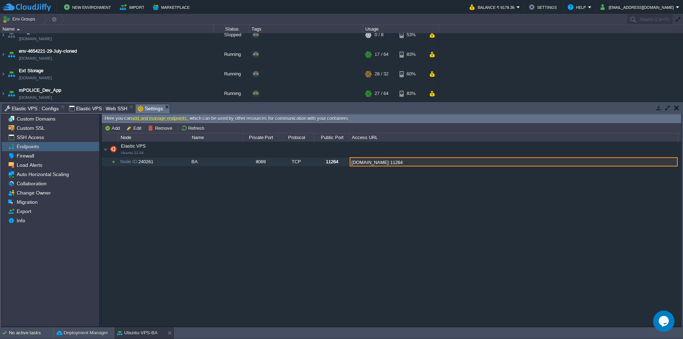
click at [371, 163] on input "[DOMAIN_NAME]:11264" at bounding box center [514, 161] width 328 height 9
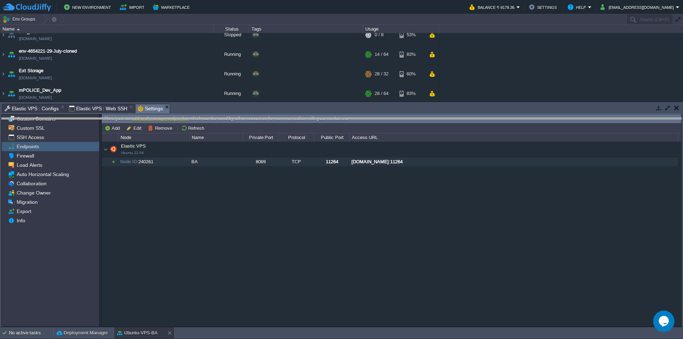
drag, startPoint x: 198, startPoint y: 110, endPoint x: 216, endPoint y: 115, distance: 18.7
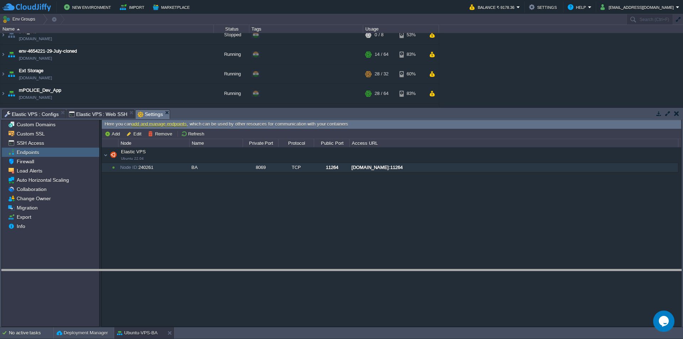
scroll to position [0, 0]
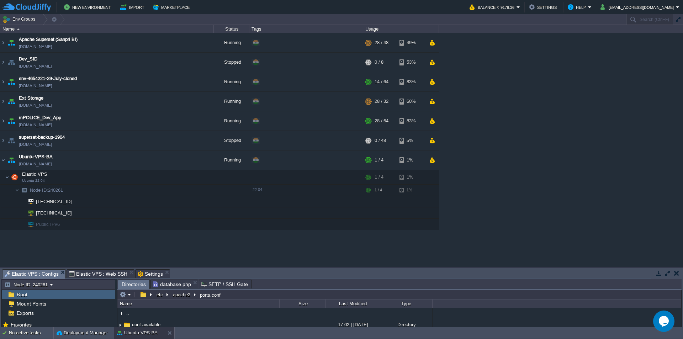
click at [44, 270] on span "Elastic VPS : Configs" at bounding box center [32, 274] width 54 height 9
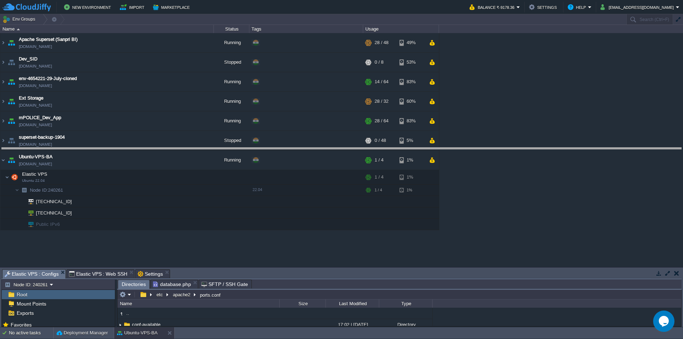
drag, startPoint x: 250, startPoint y: 279, endPoint x: 288, endPoint y: 140, distance: 143.9
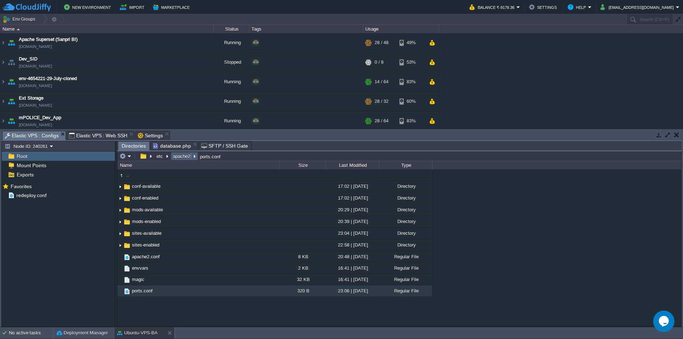
click at [183, 158] on button "apache2" at bounding box center [182, 156] width 20 height 6
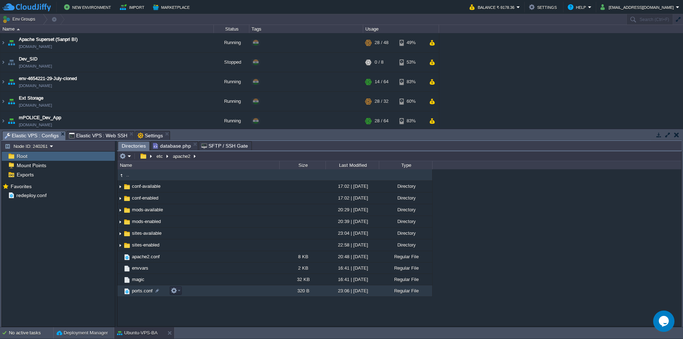
click at [140, 292] on span "ports.conf" at bounding box center [142, 291] width 23 height 6
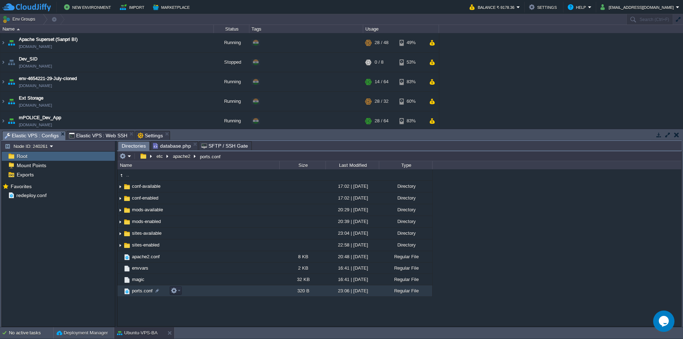
click at [140, 292] on span "ports.conf" at bounding box center [142, 291] width 23 height 6
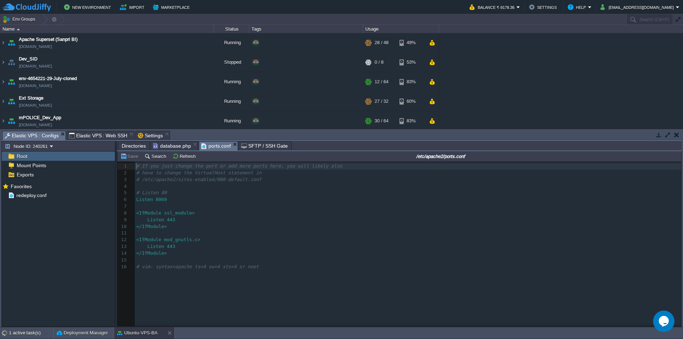
scroll to position [2, 0]
click at [139, 146] on span "Directories" at bounding box center [134, 146] width 24 height 9
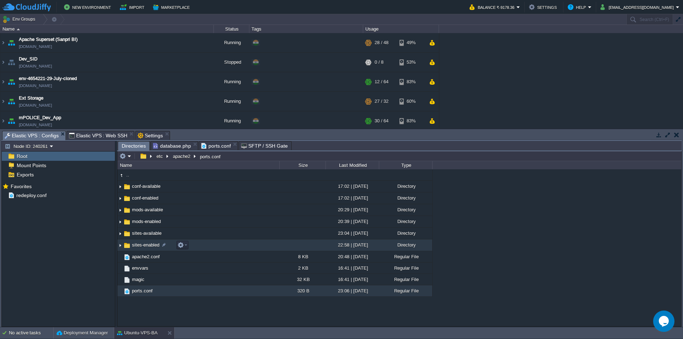
click at [144, 247] on span "sites-enabled" at bounding box center [146, 245] width 30 height 6
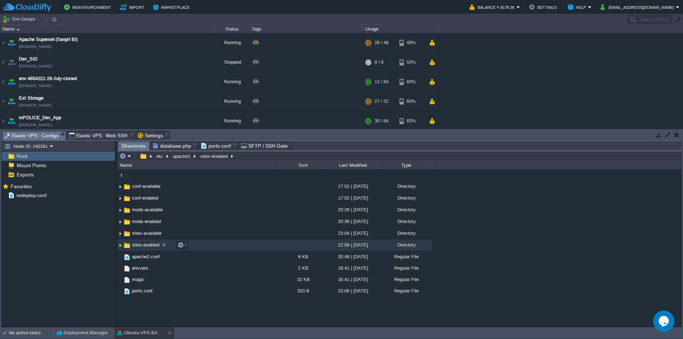
click at [144, 247] on span "sites-enabled" at bounding box center [146, 245] width 30 height 6
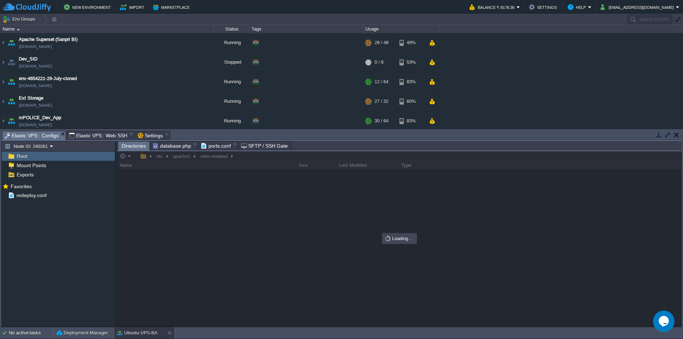
click at [131, 148] on span "Directories" at bounding box center [134, 146] width 24 height 9
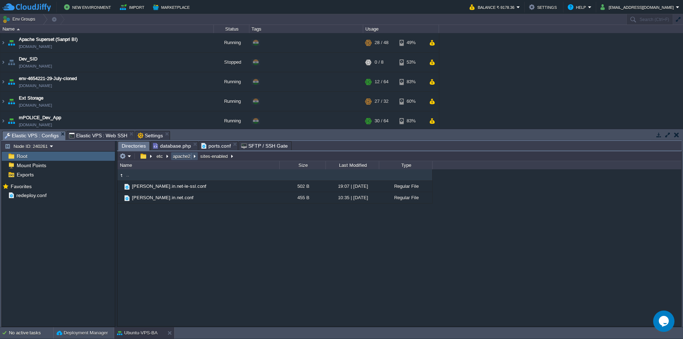
click at [180, 158] on button "apache2" at bounding box center [182, 156] width 20 height 6
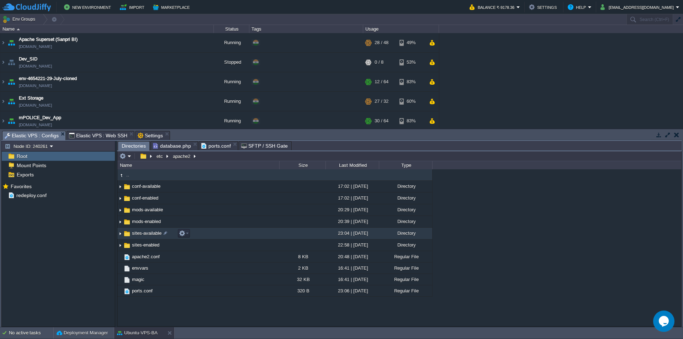
click at [148, 234] on span "sites-available" at bounding box center [147, 233] width 32 height 6
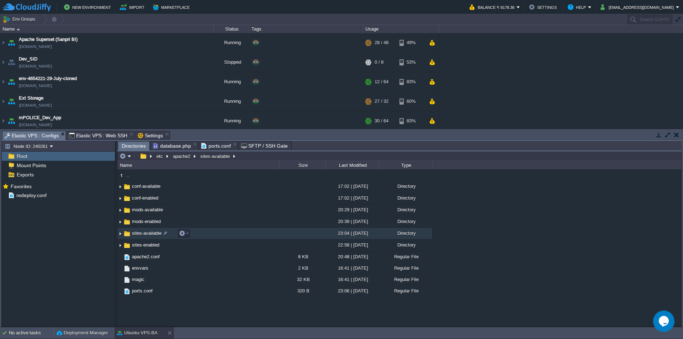
click at [148, 234] on span "sites-available" at bounding box center [147, 233] width 32 height 6
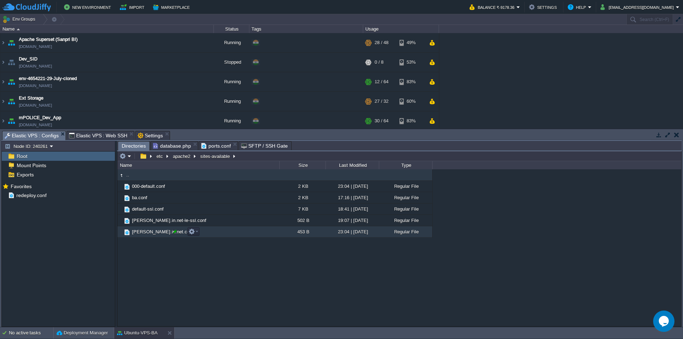
click at [176, 234] on div at bounding box center [175, 231] width 6 height 6
click at [154, 232] on span "[PERSON_NAME].in.net.conf" at bounding box center [163, 232] width 64 height 6
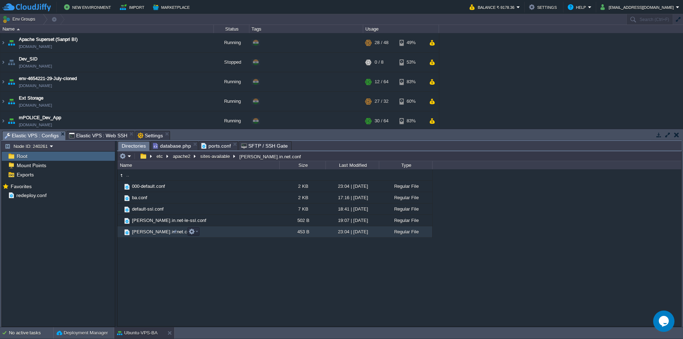
click at [154, 232] on span "[PERSON_NAME].in.net.conf" at bounding box center [163, 232] width 64 height 6
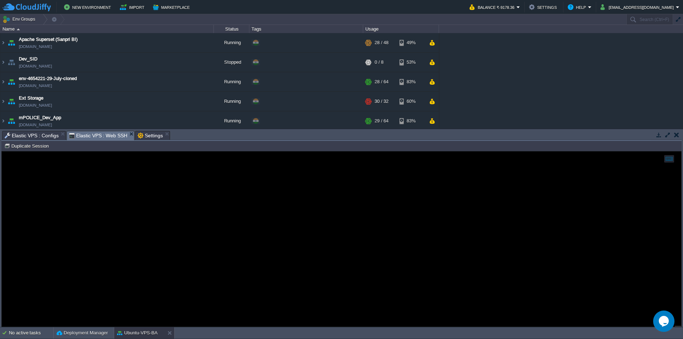
click at [111, 138] on span "Elastic VPS : Web SSH" at bounding box center [98, 135] width 59 height 9
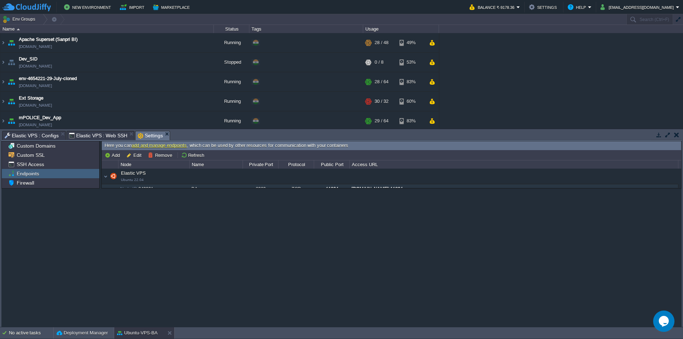
click at [140, 137] on span "Settings" at bounding box center [150, 135] width 25 height 9
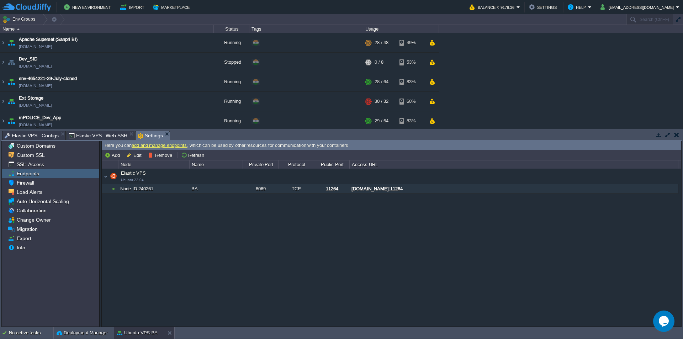
click at [134, 190] on span "Node ID:" at bounding box center [129, 188] width 18 height 5
type input "Node ID: 240261"
type input "BA"
type input "8069"
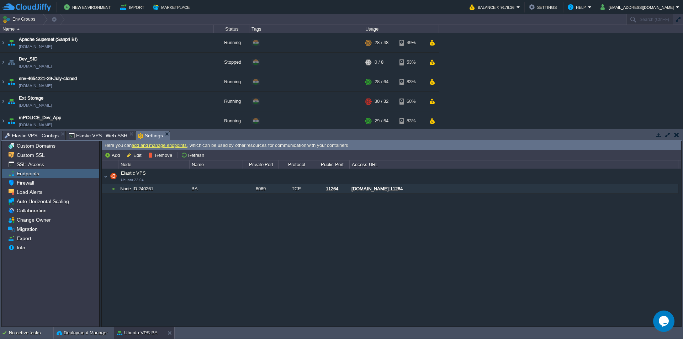
type input "TCP"
type input "11264"
type input "[DOMAIN_NAME]:{public_port}"
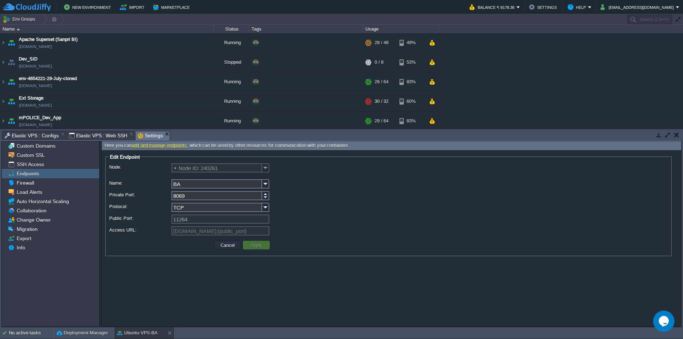
scroll to position [0, 15]
click at [161, 145] on link "add and manage endpoints" at bounding box center [159, 145] width 55 height 5
click at [153, 176] on div "Node ID: 240261" at bounding box center [388, 170] width 558 height 15
drag, startPoint x: 112, startPoint y: 156, endPoint x: 281, endPoint y: 226, distance: 182.7
click at [281, 226] on fieldset "Edit Endpoint Node: Node ID: 240261 Name: BA Private Port: 8069 Protocol: TCP P…" at bounding box center [388, 205] width 566 height 102
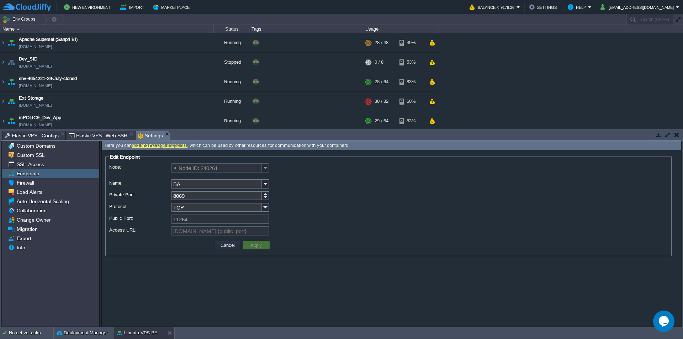
click at [320, 229] on div "[DOMAIN_NAME]:{public_port}" at bounding box center [388, 231] width 558 height 10
click at [197, 195] on input "8069" at bounding box center [216, 195] width 91 height 9
click at [359, 187] on div "BA" at bounding box center [388, 184] width 558 height 10
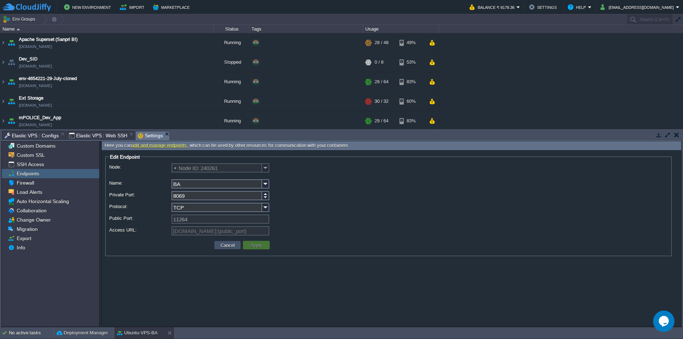
click at [226, 247] on button "Cancel" at bounding box center [227, 245] width 18 height 6
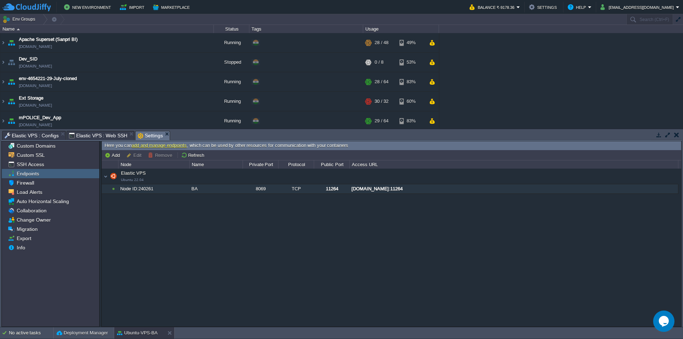
click at [140, 188] on div "Node ID: 240261" at bounding box center [153, 188] width 70 height 9
click at [139, 158] on button "Edit" at bounding box center [134, 155] width 17 height 6
type input "Node ID: 240261"
type input "BA"
type input "8069"
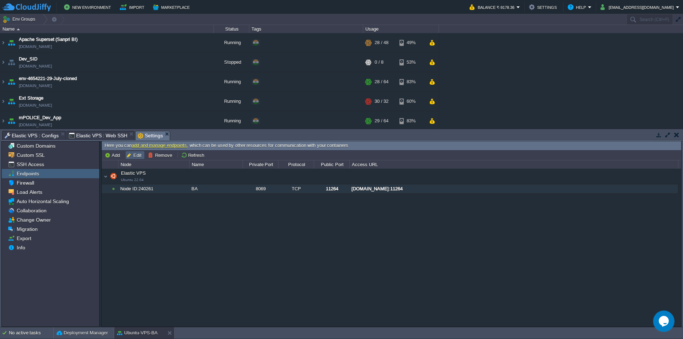
type input "TCP"
type input "11264"
type input "[DOMAIN_NAME]:{public_port}"
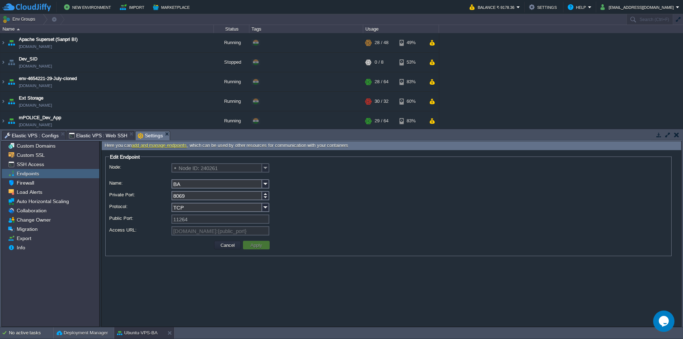
click at [331, 218] on div "11264" at bounding box center [388, 219] width 558 height 10
click at [317, 212] on div "TCP" at bounding box center [388, 208] width 558 height 10
click at [667, 323] on icon "$i18n('chat', 'chat_widget')" at bounding box center [663, 321] width 10 height 11
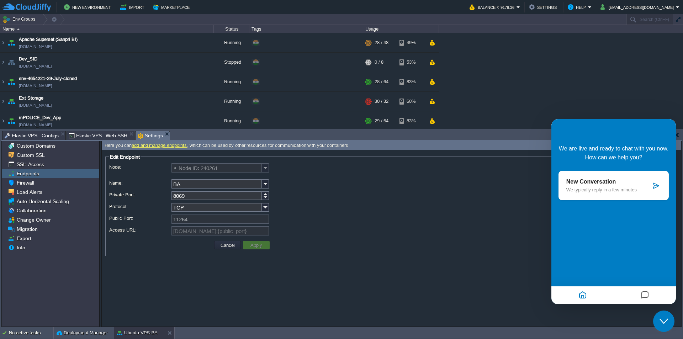
click at [603, 188] on p "We typically reply in a few minutes" at bounding box center [608, 189] width 85 height 5
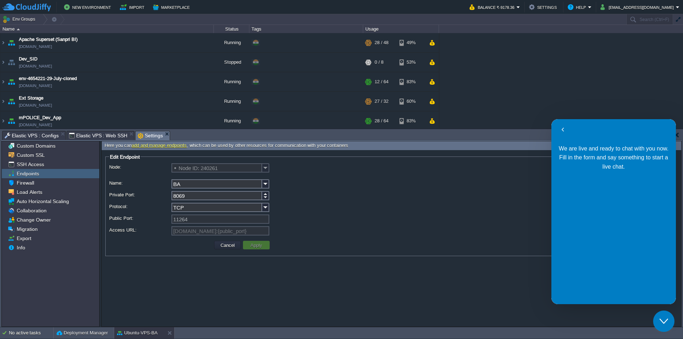
click at [595, 152] on p "We are live and ready to chat with you now. Fill in the form and say something …" at bounding box center [613, 158] width 110 height 28
click at [589, 151] on span "We are live and ready to chat with you now. Fill in the form and say something …" at bounding box center [614, 157] width 110 height 25
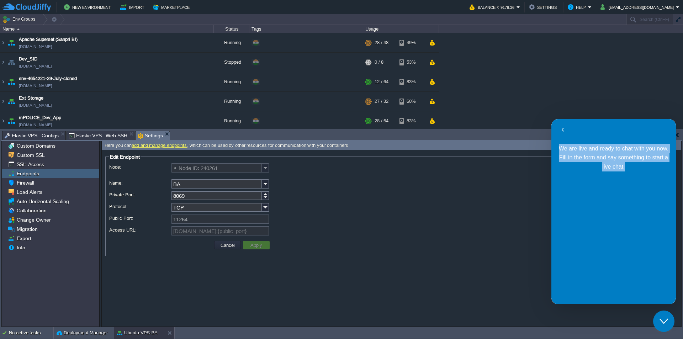
click at [589, 151] on span "We are live and ready to chat with you now. Fill in the form and say something …" at bounding box center [614, 157] width 110 height 25
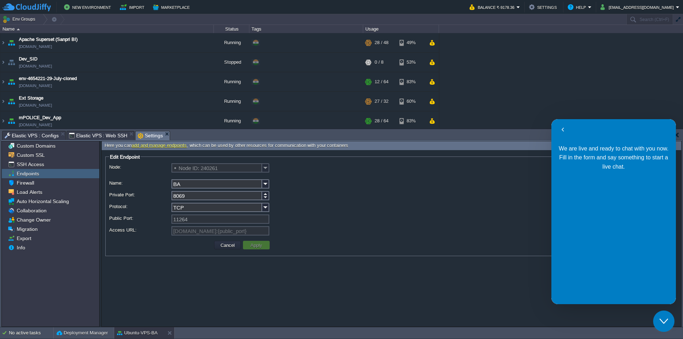
click at [632, 187] on div "We are live and ready to chat with you now. Fill in the form and say something …" at bounding box center [613, 167] width 124 height 55
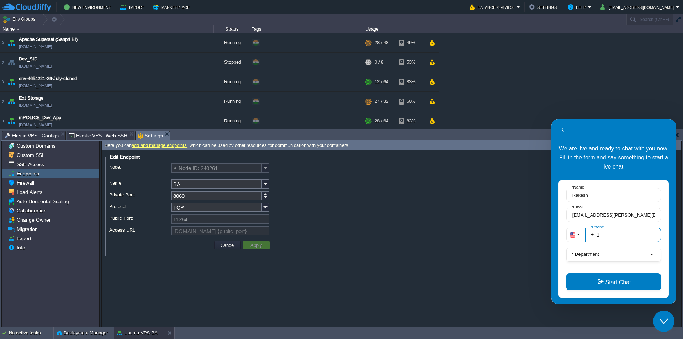
click at [614, 236] on input "1" at bounding box center [623, 235] width 76 height 14
type input "919987023723"
click at [601, 254] on label "* Department" at bounding box center [585, 253] width 33 height 5
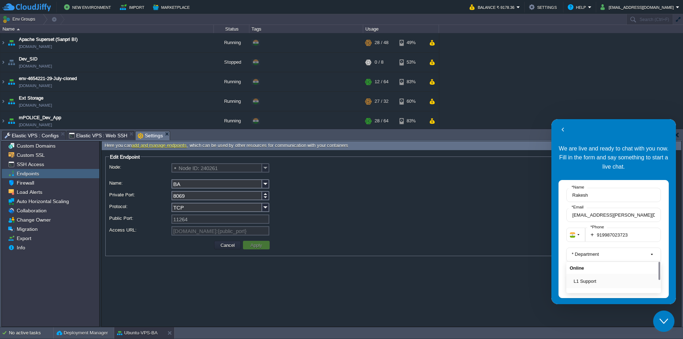
click at [594, 279] on button "L1 Support" at bounding box center [616, 280] width 84 height 7
click at [612, 285] on button "Start Chat" at bounding box center [613, 281] width 95 height 17
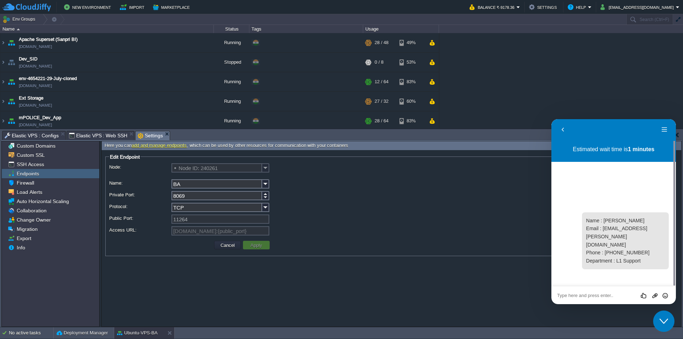
click at [551, 119] on textarea at bounding box center [551, 119] width 0 height 0
type textarea "Hi"
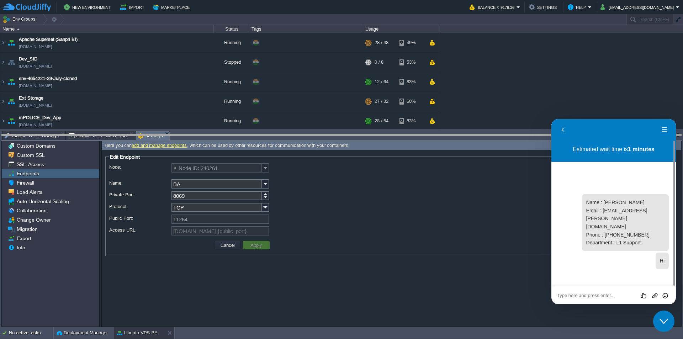
drag, startPoint x: 391, startPoint y: 143, endPoint x: 401, endPoint y: 277, distance: 134.1
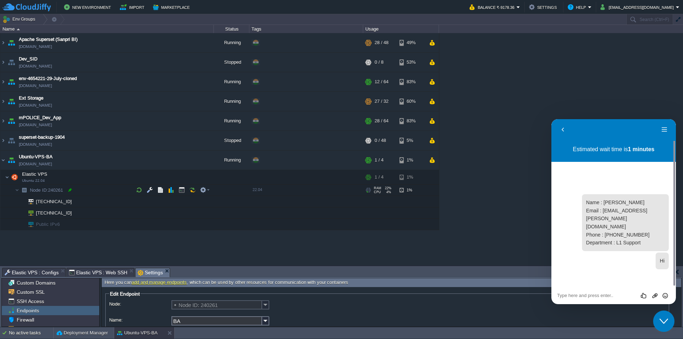
click at [70, 191] on div at bounding box center [70, 190] width 6 height 6
click at [79, 190] on input "240261" at bounding box center [121, 189] width 185 height 9
click at [85, 189] on input "240261" at bounding box center [121, 189] width 185 height 9
click at [551, 119] on textarea at bounding box center [551, 119] width 0 height 0
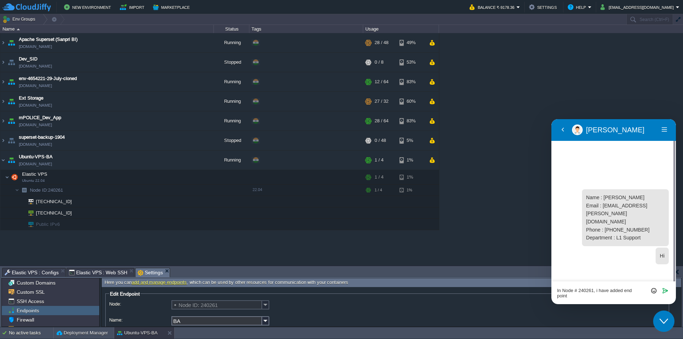
scroll to position [0, 0]
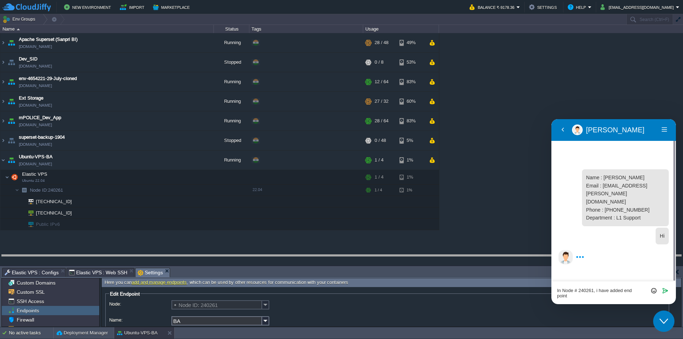
drag, startPoint x: 394, startPoint y: 277, endPoint x: 408, endPoint y: 175, distance: 103.0
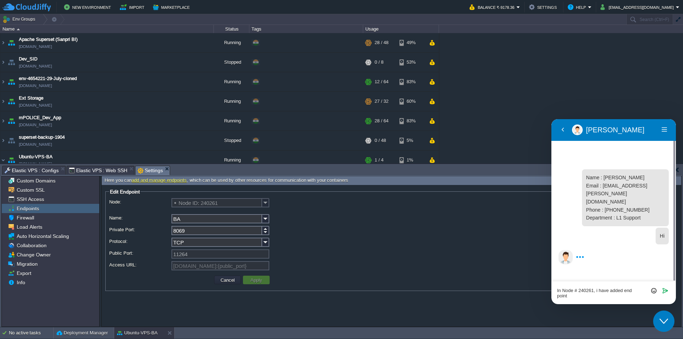
click at [551, 119] on textarea "In Node # 240261, i have added end point" at bounding box center [551, 119] width 0 height 0
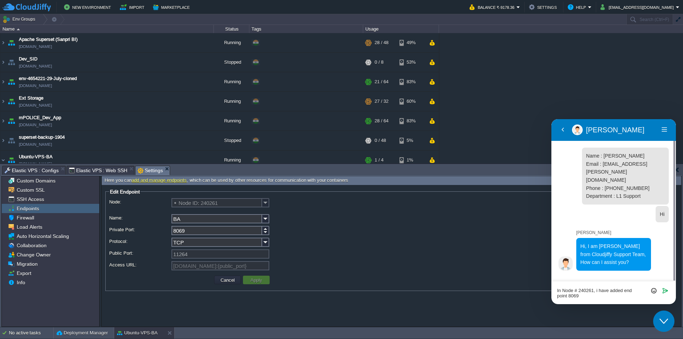
click at [551, 119] on textarea "In Node # 240261, i have added end point 8069" at bounding box center [551, 119] width 0 height 0
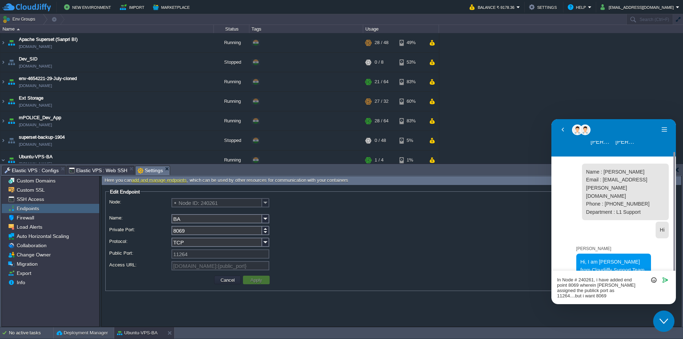
scroll to position [33, 0]
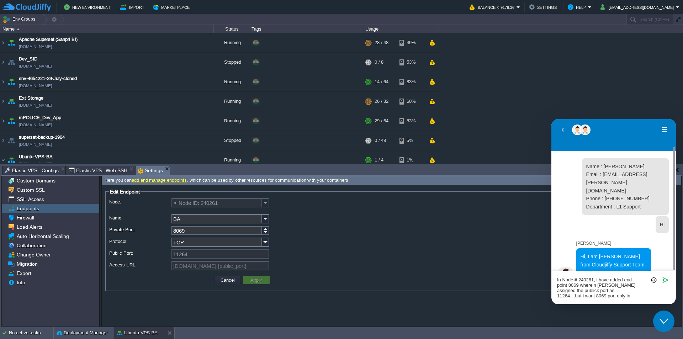
type textarea "In Node # 240261, i have added end point 8069 wherein cloudjiffy assigned the p…"
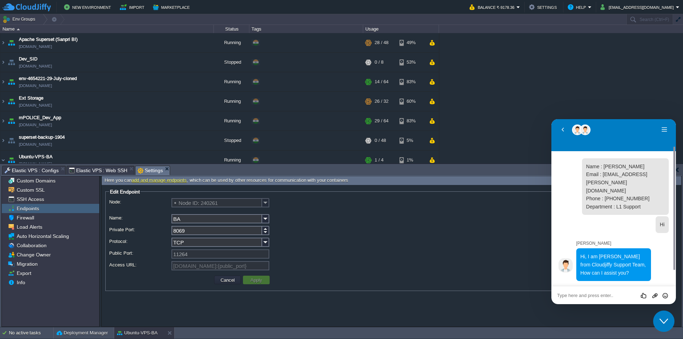
scroll to position [74, 0]
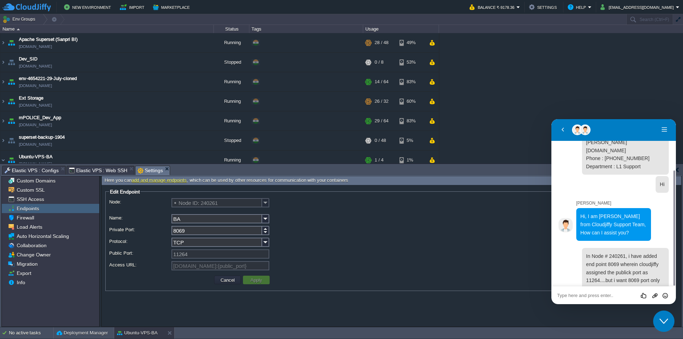
click at [551, 119] on textarea at bounding box center [551, 119] width 0 height 0
click at [597, 282] on li at bounding box center [591, 280] width 18 height 18
click at [551, 119] on textarea at bounding box center [551, 119] width 0 height 0
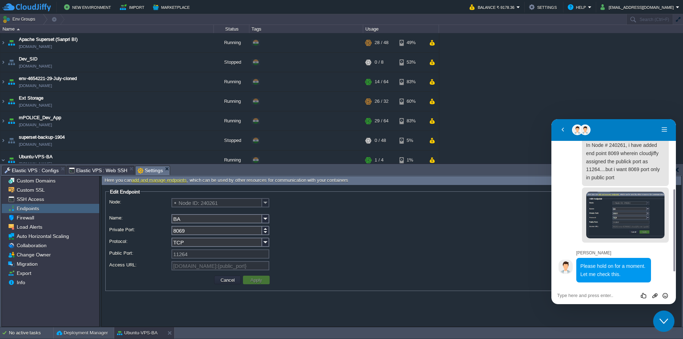
scroll to position [170, 0]
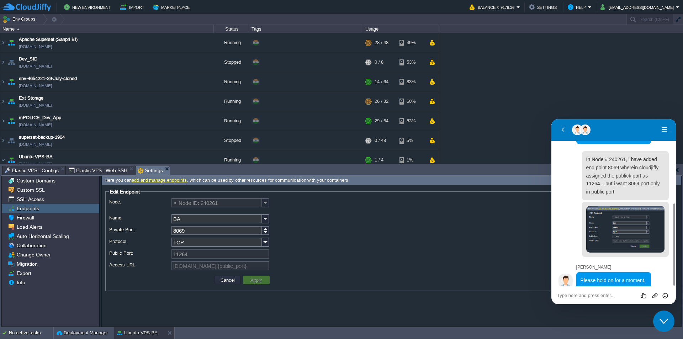
click at [551, 119] on div "Rate this chat Upload File Insert emoji" at bounding box center [551, 119] width 0 height 0
click at [551, 119] on textarea at bounding box center [551, 119] width 0 height 0
type textarea "ok"
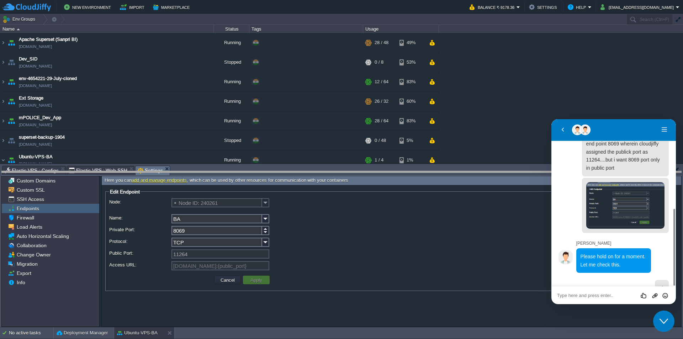
drag, startPoint x: 302, startPoint y: 176, endPoint x: 297, endPoint y: 241, distance: 64.9
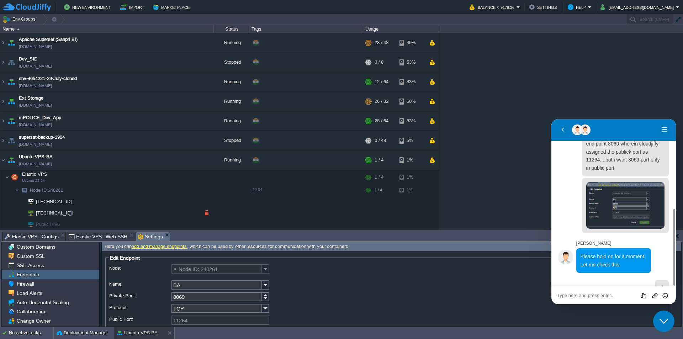
scroll to position [1, 0]
click at [89, 238] on span "Elastic VPS : Web SSH" at bounding box center [98, 236] width 59 height 9
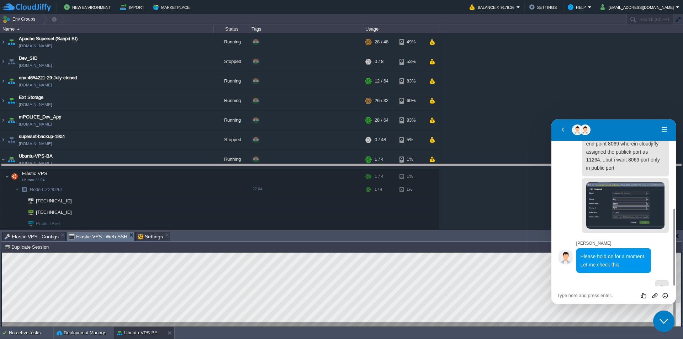
drag, startPoint x: 268, startPoint y: 241, endPoint x: 279, endPoint y: 82, distance: 159.4
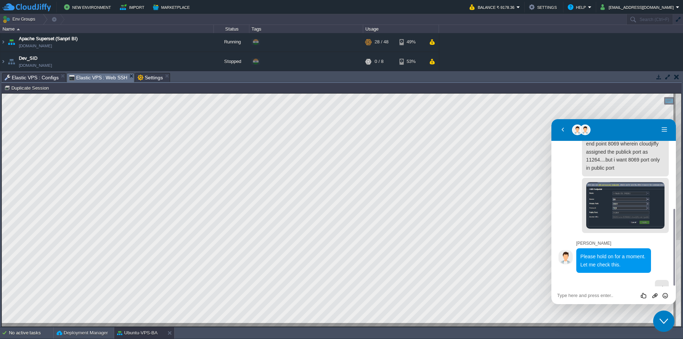
click at [663, 324] on icon "Close Chat This icon closes the chat window." at bounding box center [663, 321] width 9 height 9
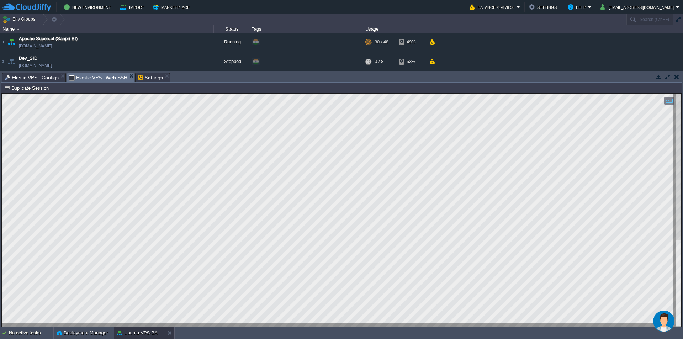
click at [154, 79] on span "Settings" at bounding box center [150, 77] width 25 height 9
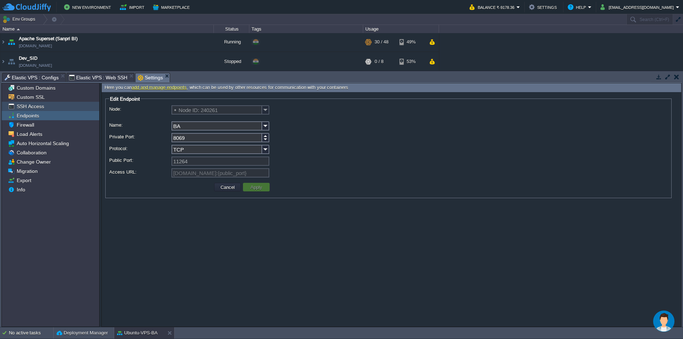
click at [38, 107] on span "SSH Access" at bounding box center [30, 106] width 30 height 6
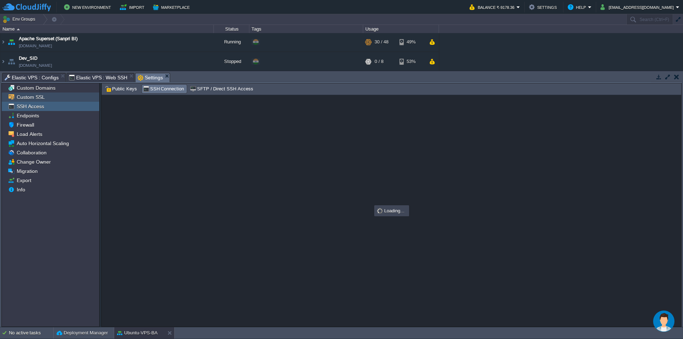
click at [39, 96] on span "Custom SSL" at bounding box center [30, 97] width 31 height 6
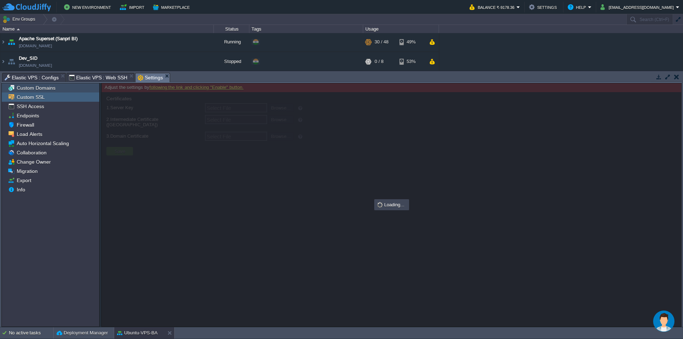
click at [45, 90] on span "Custom Domains" at bounding box center [35, 88] width 41 height 6
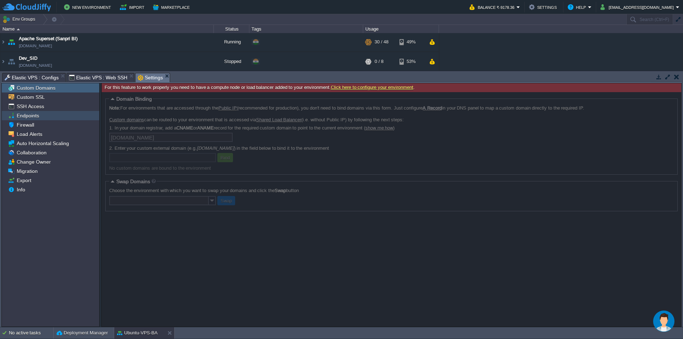
click at [35, 113] on span "Endpoints" at bounding box center [27, 115] width 25 height 6
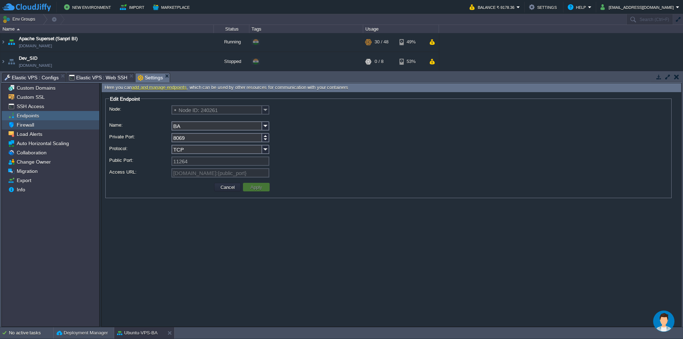
click at [37, 124] on div "Firewall" at bounding box center [50, 124] width 97 height 9
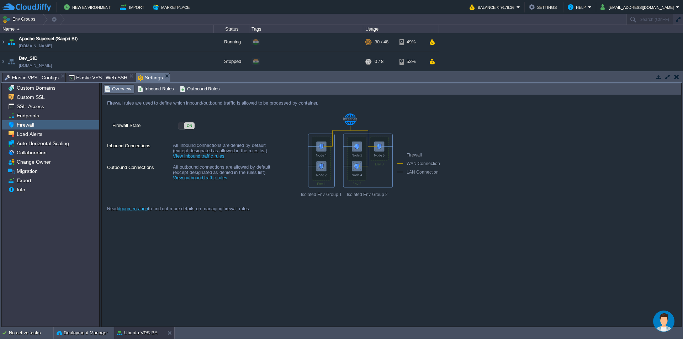
click at [161, 90] on span "Inbound Rules" at bounding box center [155, 89] width 37 height 8
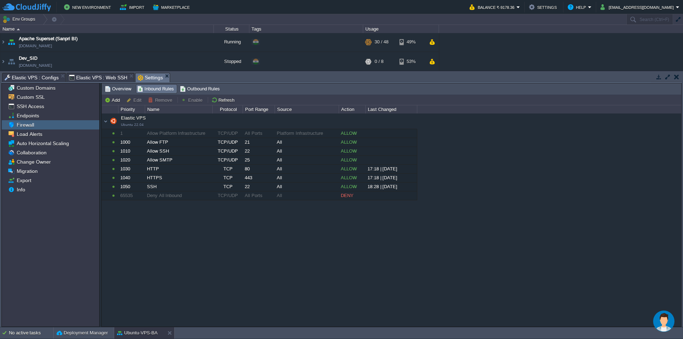
click at [254, 225] on div "Elastic VPS Ubuntu 22.04 Elastic VPS Ubuntu 22.04 1 Allow Platform Infrastructu…" at bounding box center [391, 219] width 579 height 213
click at [117, 101] on button "Add" at bounding box center [113, 100] width 17 height 6
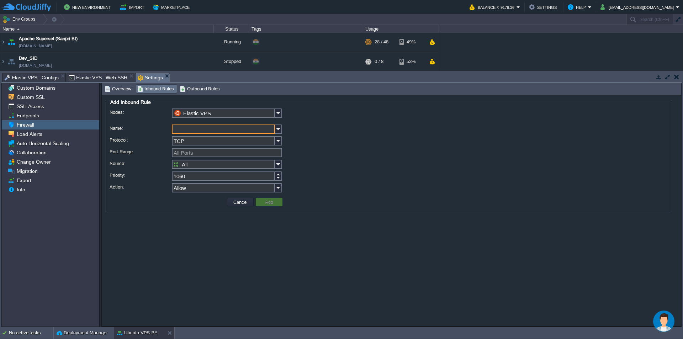
click at [196, 130] on input "Name:" at bounding box center [223, 128] width 103 height 9
type input "8069"
click at [190, 151] on input "Port Range:" at bounding box center [227, 152] width 110 height 9
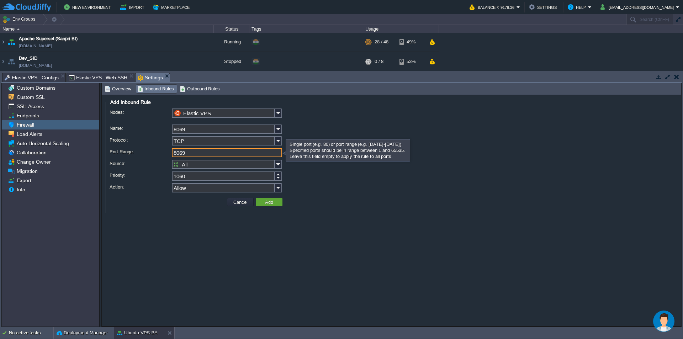
type input "8069"
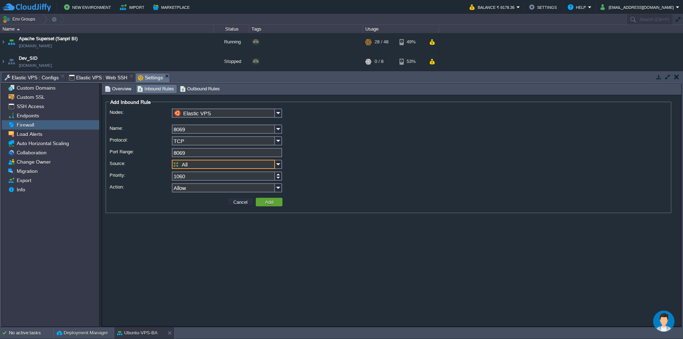
click at [198, 178] on input "1060" at bounding box center [223, 175] width 103 height 9
click at [207, 190] on input "Allow" at bounding box center [223, 187] width 103 height 9
click at [205, 170] on div "All" at bounding box center [227, 165] width 110 height 10
click at [208, 166] on input "All" at bounding box center [223, 164] width 103 height 9
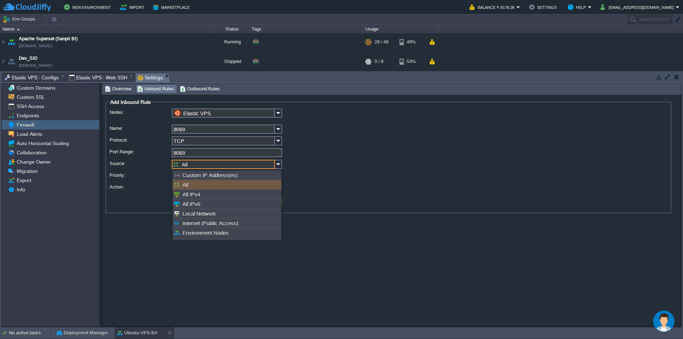
click at [208, 166] on input "All" at bounding box center [223, 164] width 103 height 9
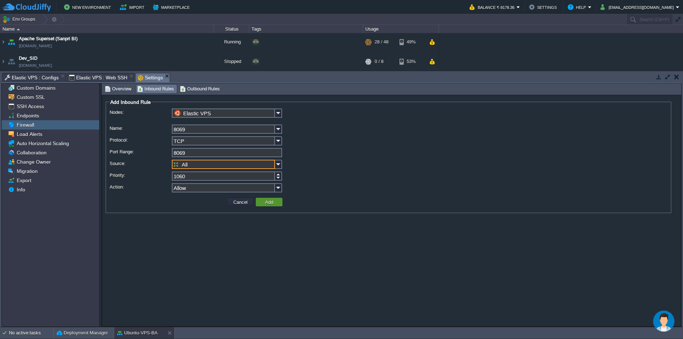
click at [272, 202] on button "Add" at bounding box center [269, 202] width 12 height 6
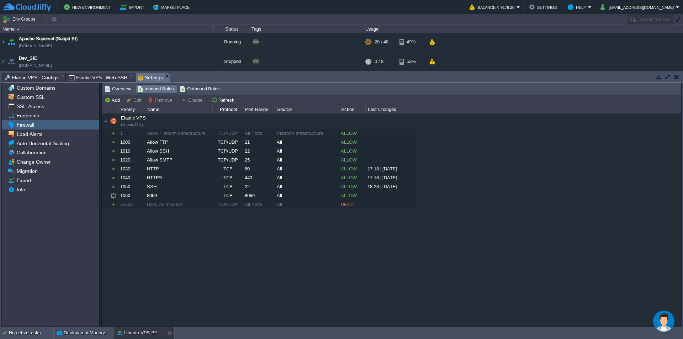
click at [318, 242] on div "Elastic VPS Ubuntu 22.04 Elastic VPS Ubuntu 22.04 1 Allow Platform Infrastructu…" at bounding box center [391, 219] width 579 height 213
click at [95, 77] on span "Elastic VPS : Web SSH" at bounding box center [98, 77] width 59 height 9
click at [143, 76] on span "Settings" at bounding box center [150, 77] width 25 height 9
click at [43, 78] on span "Elastic VPS : Configs" at bounding box center [32, 77] width 54 height 9
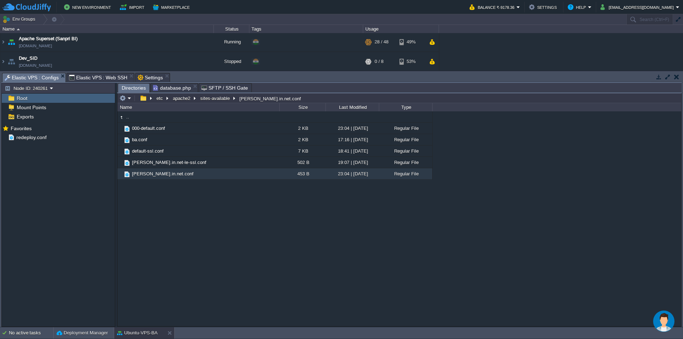
click at [175, 90] on span "database.php" at bounding box center [172, 88] width 38 height 9
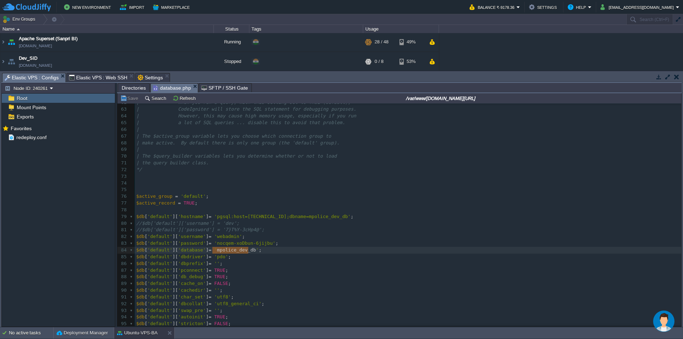
scroll to position [417, 0]
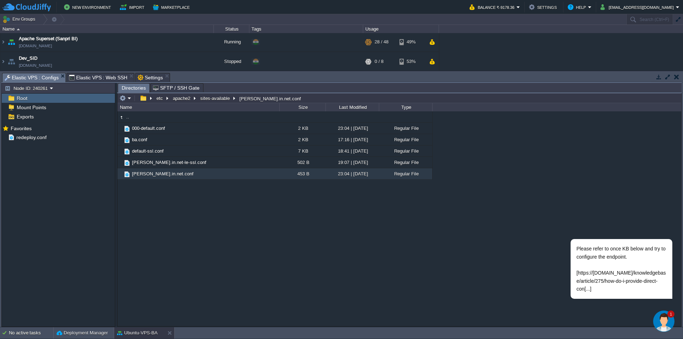
click at [663, 319] on img "$i18n('chat', 'chat_widget')" at bounding box center [663, 320] width 21 height 21
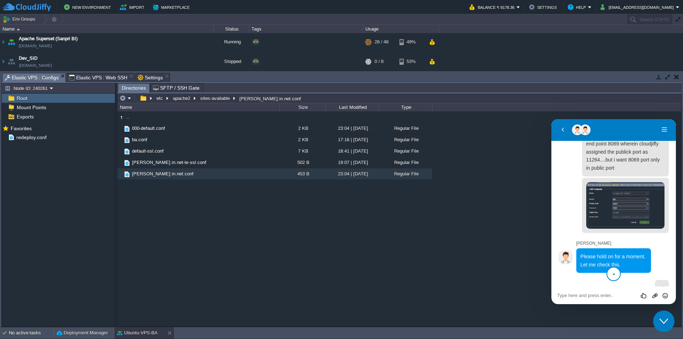
scroll to position [290, 0]
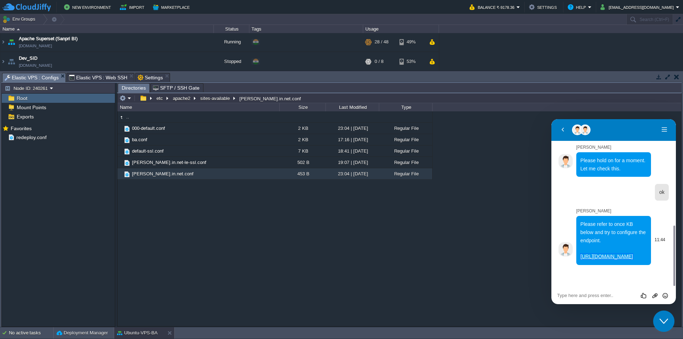
click at [616, 254] on link "[URL][DOMAIN_NAME]" at bounding box center [606, 257] width 53 height 6
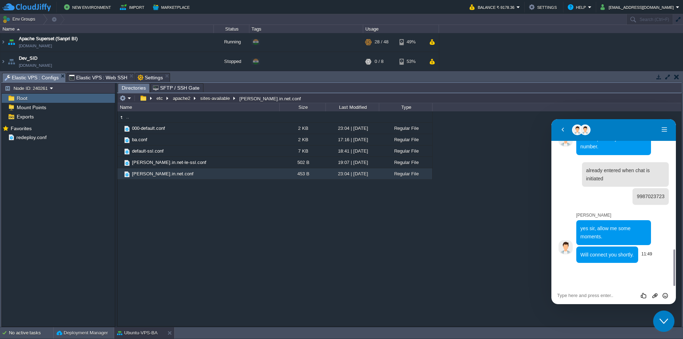
click at [620, 263] on div "Will connect you shortly." at bounding box center [607, 254] width 62 height 17
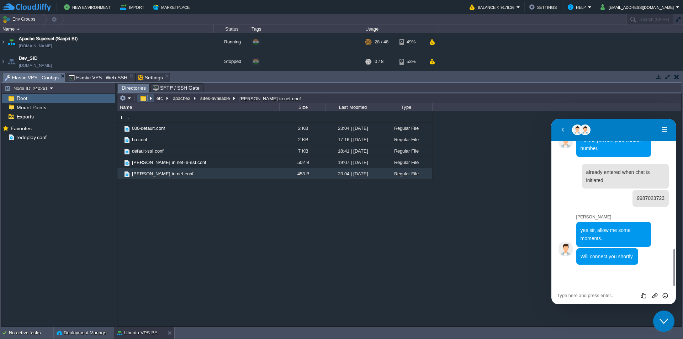
click at [144, 98] on button "button" at bounding box center [143, 98] width 10 height 6
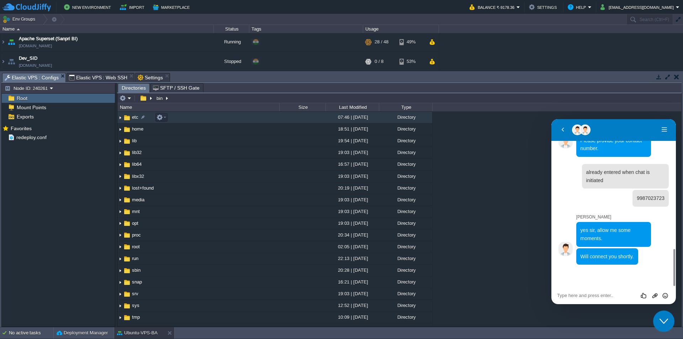
scroll to position [0, 0]
click at [132, 151] on span "etc" at bounding box center [135, 152] width 9 height 6
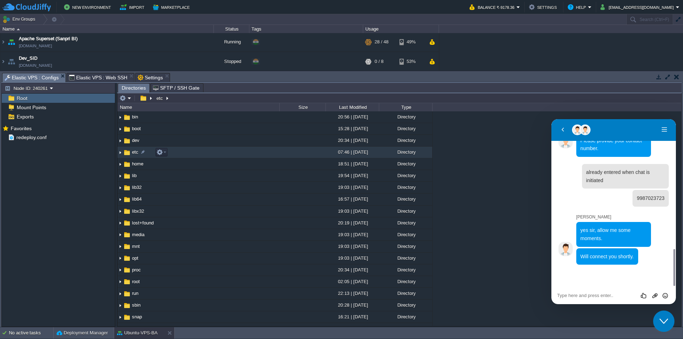
click at [132, 151] on span "etc" at bounding box center [135, 152] width 9 height 6
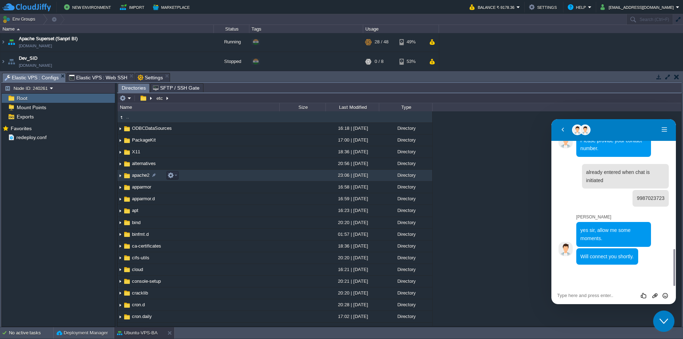
click at [140, 175] on span "apache2" at bounding box center [141, 175] width 20 height 6
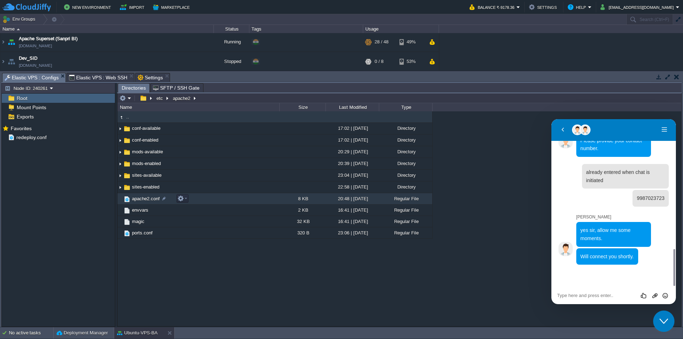
click at [145, 199] on span "apache2.conf" at bounding box center [146, 199] width 30 height 6
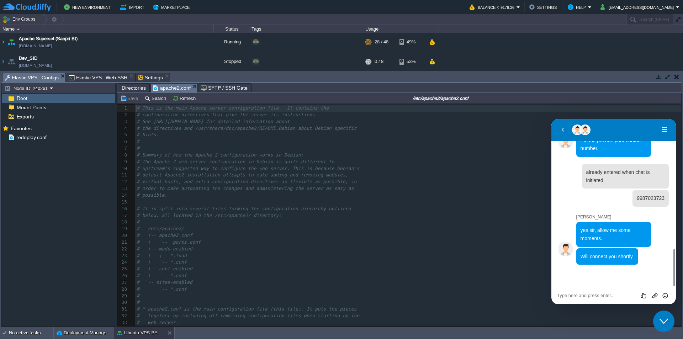
scroll to position [2, 0]
click at [303, 176] on div "228 1 # This is the main Apache server configuration file. It contains the 2 # …" at bounding box center [408, 249] width 546 height 288
click at [303, 162] on div "228 1 # This is the main Apache server configuration file. It contains the 2 # …" at bounding box center [408, 343] width 546 height 476
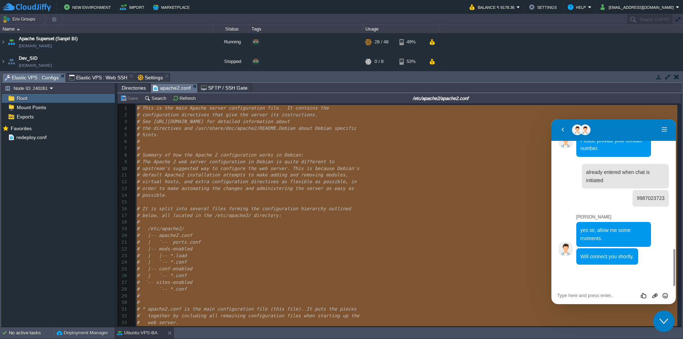
type textarea "-"
click at [551, 119] on div "Rate this chat Upload File Insert emoji" at bounding box center [551, 119] width 0 height 0
click at [551, 119] on textarea at bounding box center [551, 119] width 0 height 0
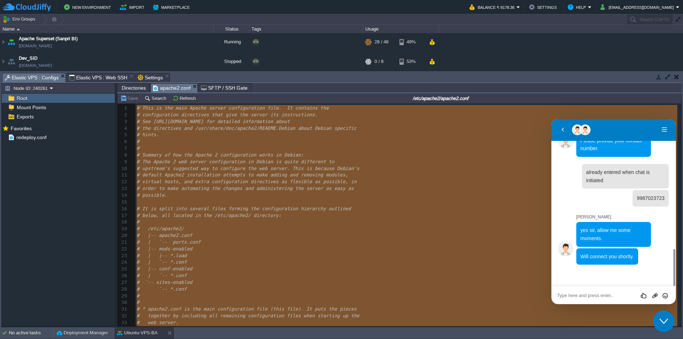
paste textarea "[URL][DOMAIN_NAME]"
type textarea "[URL][DOMAIN_NAME]"
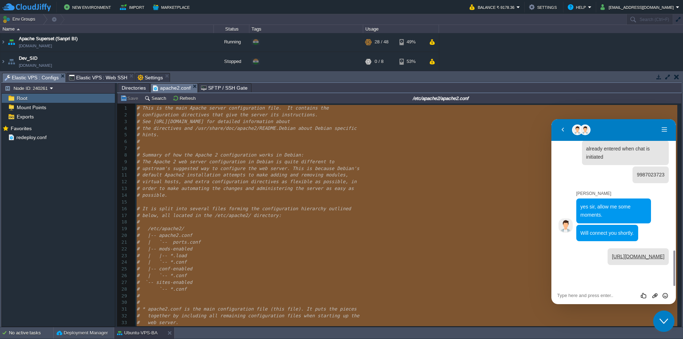
click at [551, 119] on div "Rate this chat Upload File Insert emoji" at bounding box center [551, 119] width 0 height 0
click at [551, 119] on textarea at bounding box center [551, 119] width 0 height 0
paste textarea "[URL][DOMAIN_NAME]"
drag, startPoint x: 611, startPoint y: 289, endPoint x: 682, endPoint y: 353, distance: 95.7
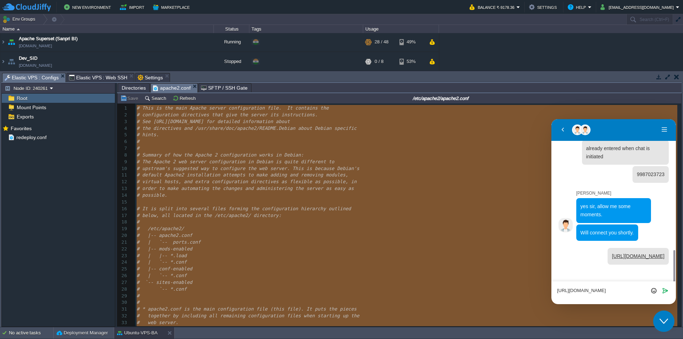
click html "Back [PERSON_NAME] [PERSON_NAME] Menu Back Rate this chat Upload File Insert [P…"
type textarea "[URL][DOMAIN_NAME]:"
